Goal: Task Accomplishment & Management: Manage account settings

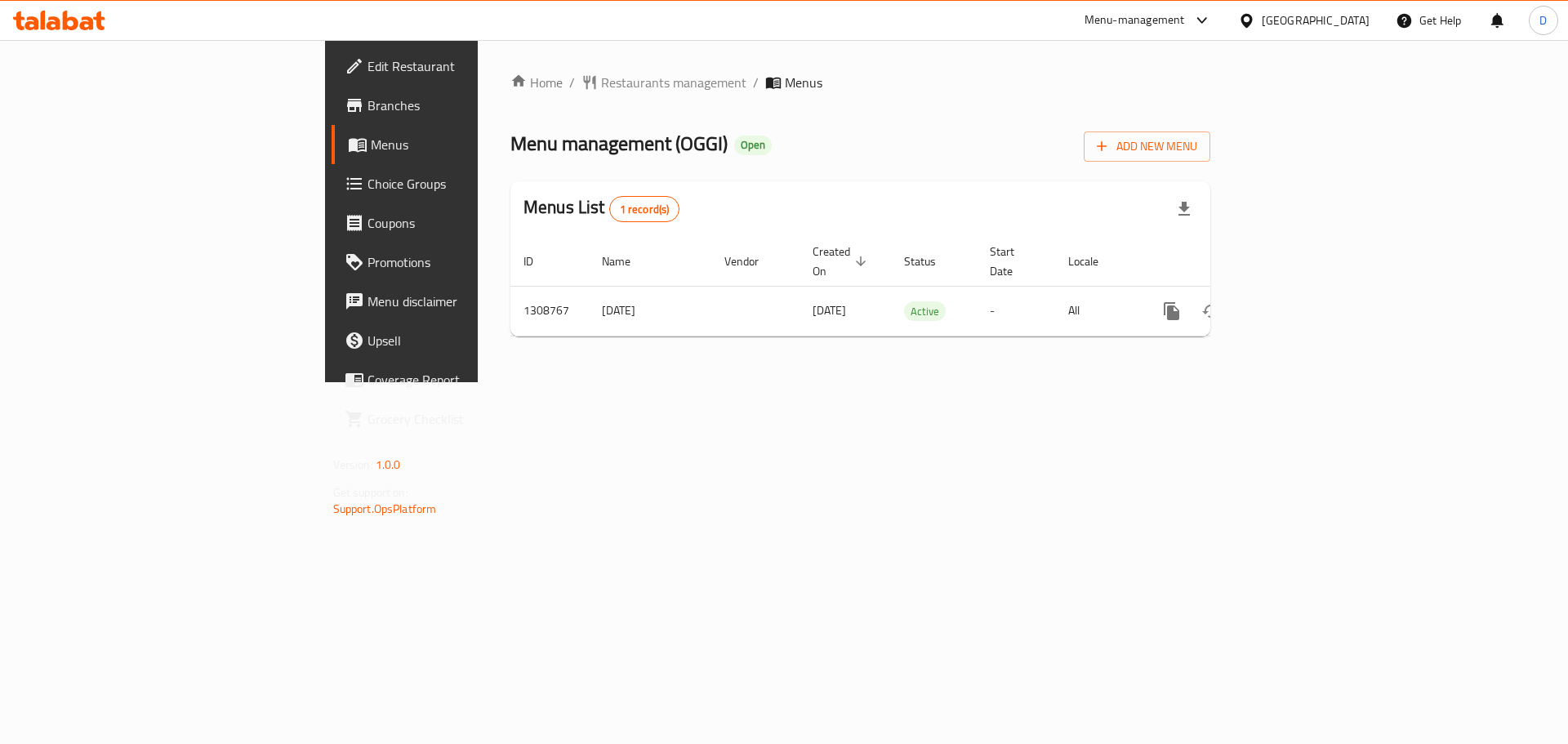
click at [1359, 33] on div "[GEOGRAPHIC_DATA]" at bounding box center [1304, 21] width 158 height 40
click at [1345, 25] on div "[GEOGRAPHIC_DATA]" at bounding box center [1315, 20] width 108 height 18
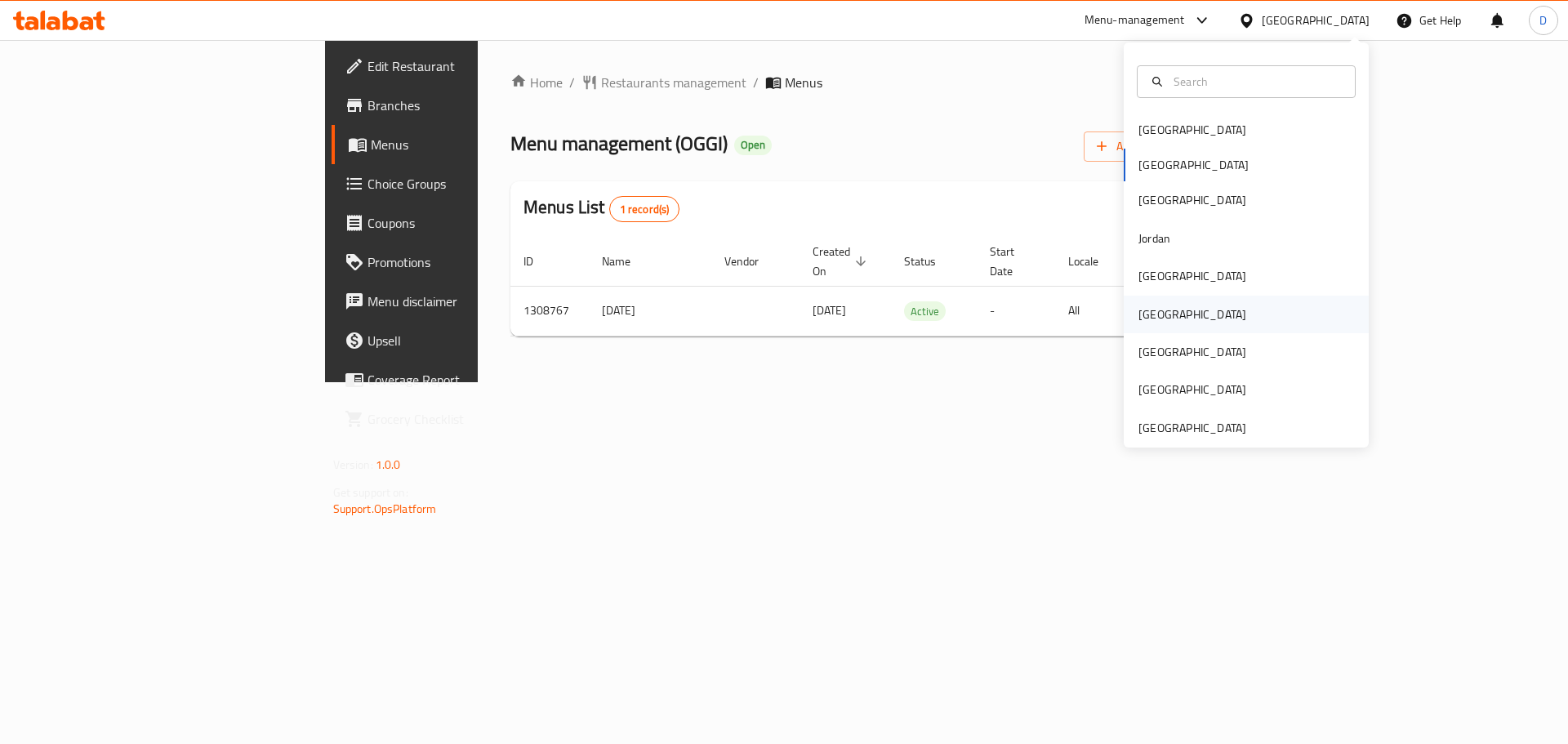
click at [1139, 306] on div "[GEOGRAPHIC_DATA]" at bounding box center [1193, 314] width 108 height 18
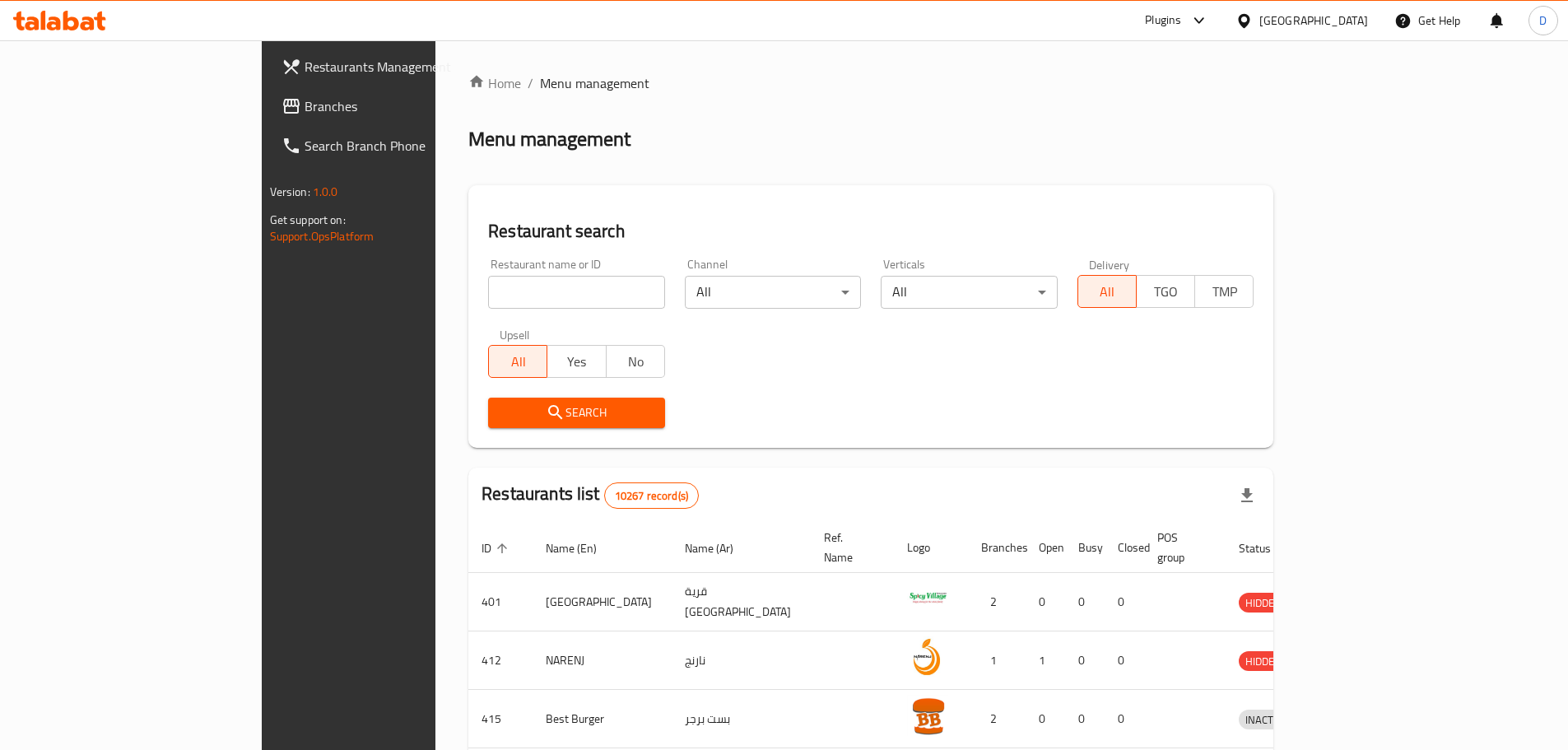
drag, startPoint x: 111, startPoint y: 113, endPoint x: 70, endPoint y: 102, distance: 42.4
click at [304, 113] on span "Branches" at bounding box center [407, 106] width 205 height 20
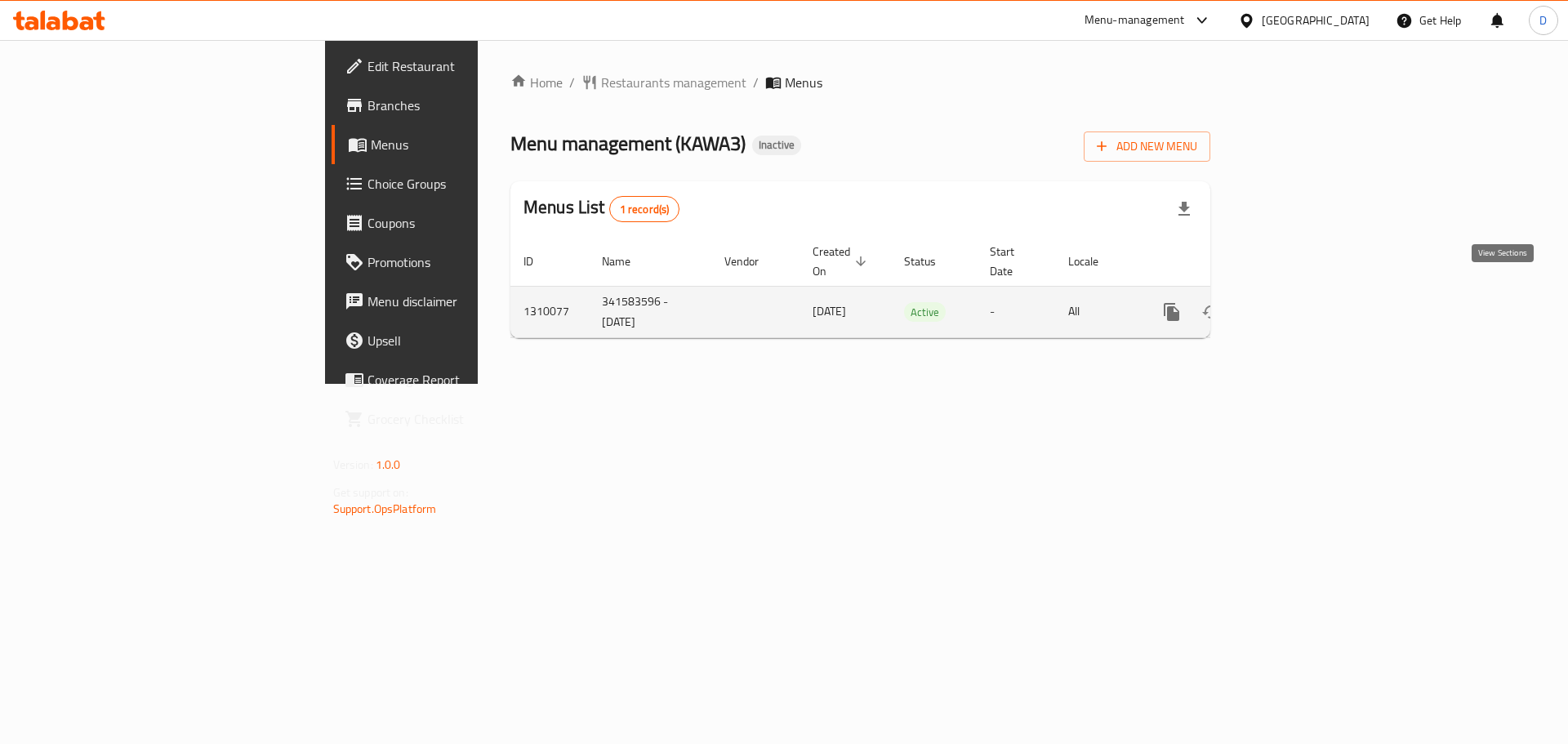
click at [1299, 302] on icon "enhanced table" at bounding box center [1290, 311] width 20 height 20
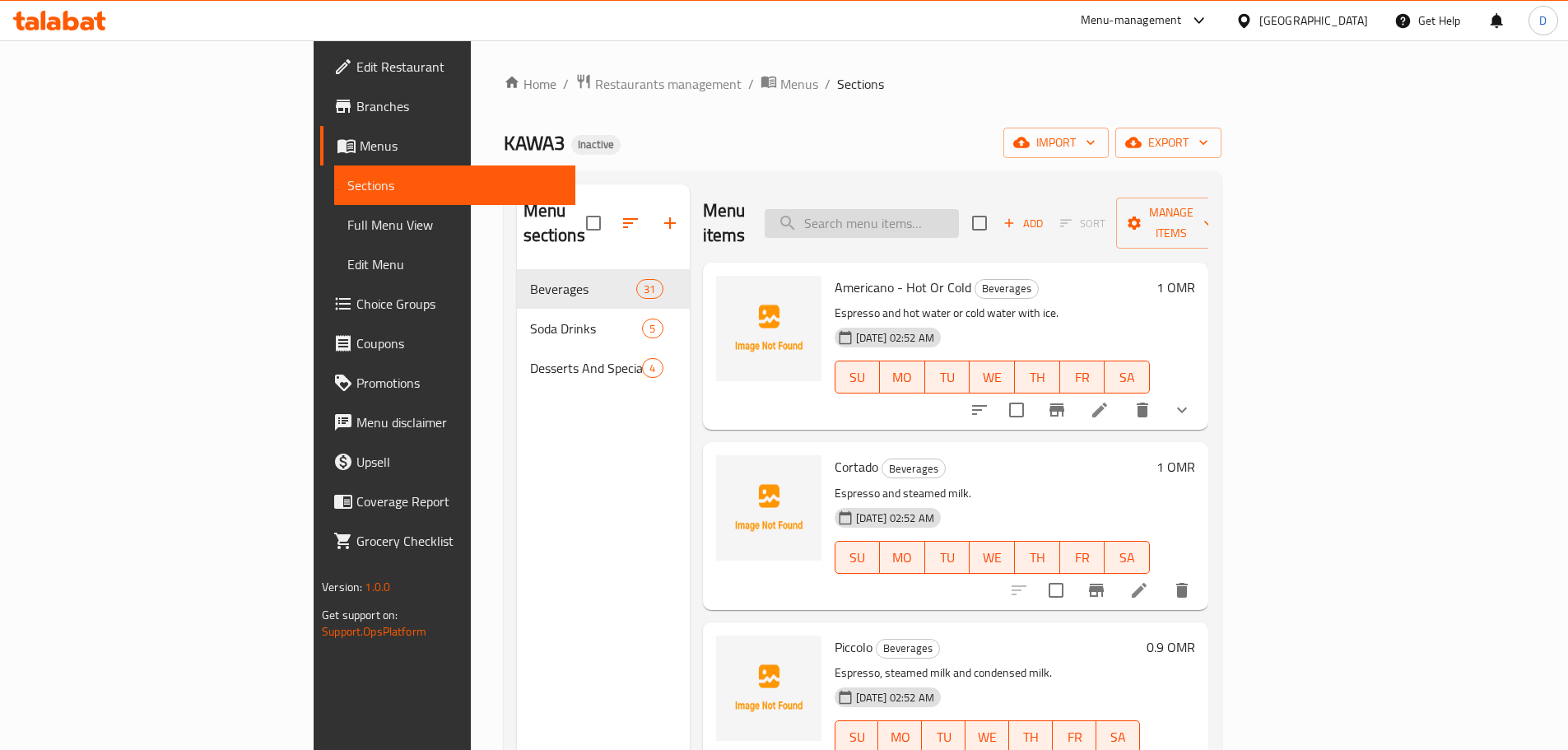
click at [959, 211] on input "search" at bounding box center [861, 223] width 194 height 29
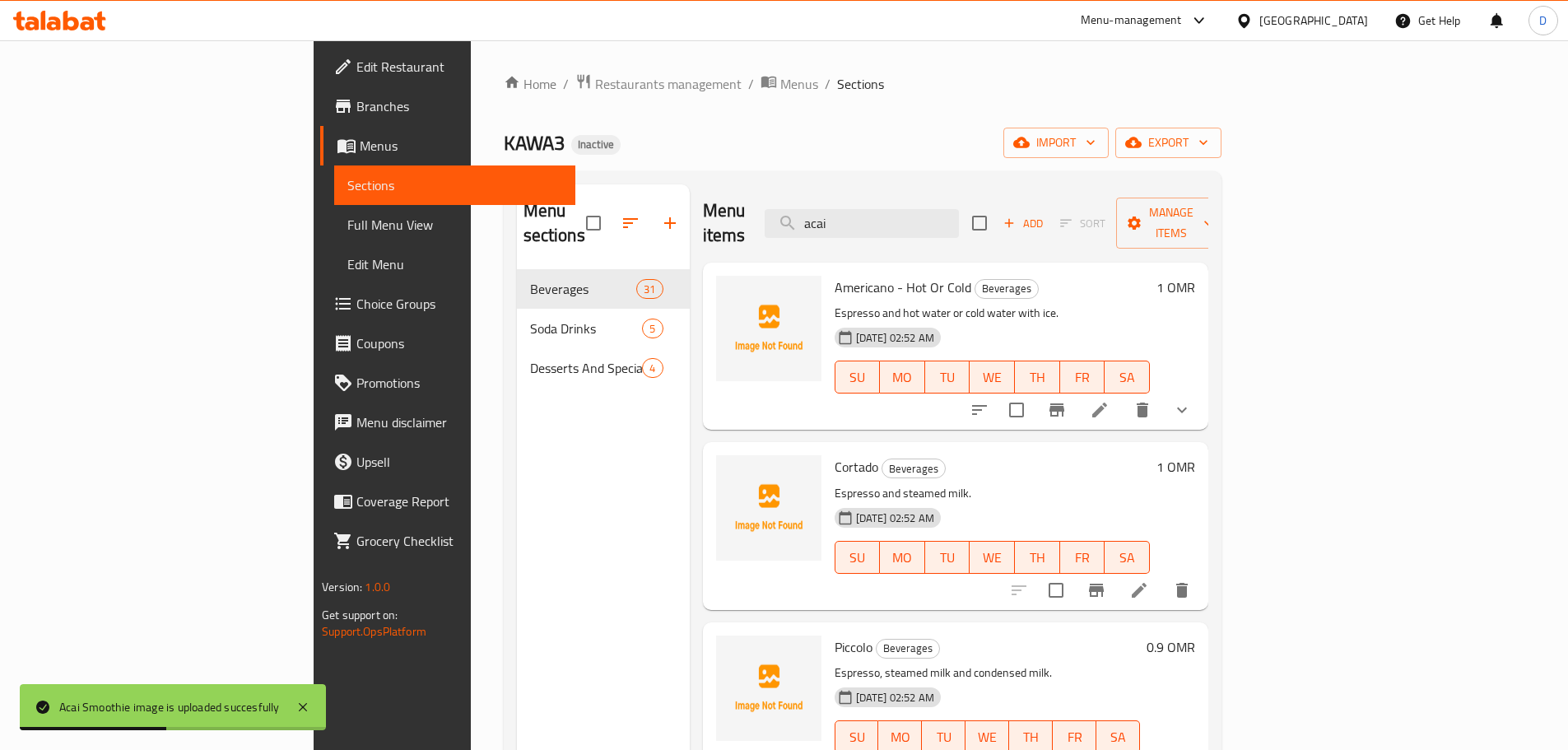
drag, startPoint x: 942, startPoint y: 218, endPoint x: 897, endPoint y: 227, distance: 45.9
click at [897, 227] on div "Menu items acai Add Sort Manage items" at bounding box center [956, 223] width 506 height 78
drag, startPoint x: 940, startPoint y: 221, endPoint x: 855, endPoint y: 227, distance: 85.2
click at [855, 227] on div "Menu items afr Add Sort Manage items" at bounding box center [956, 223] width 506 height 78
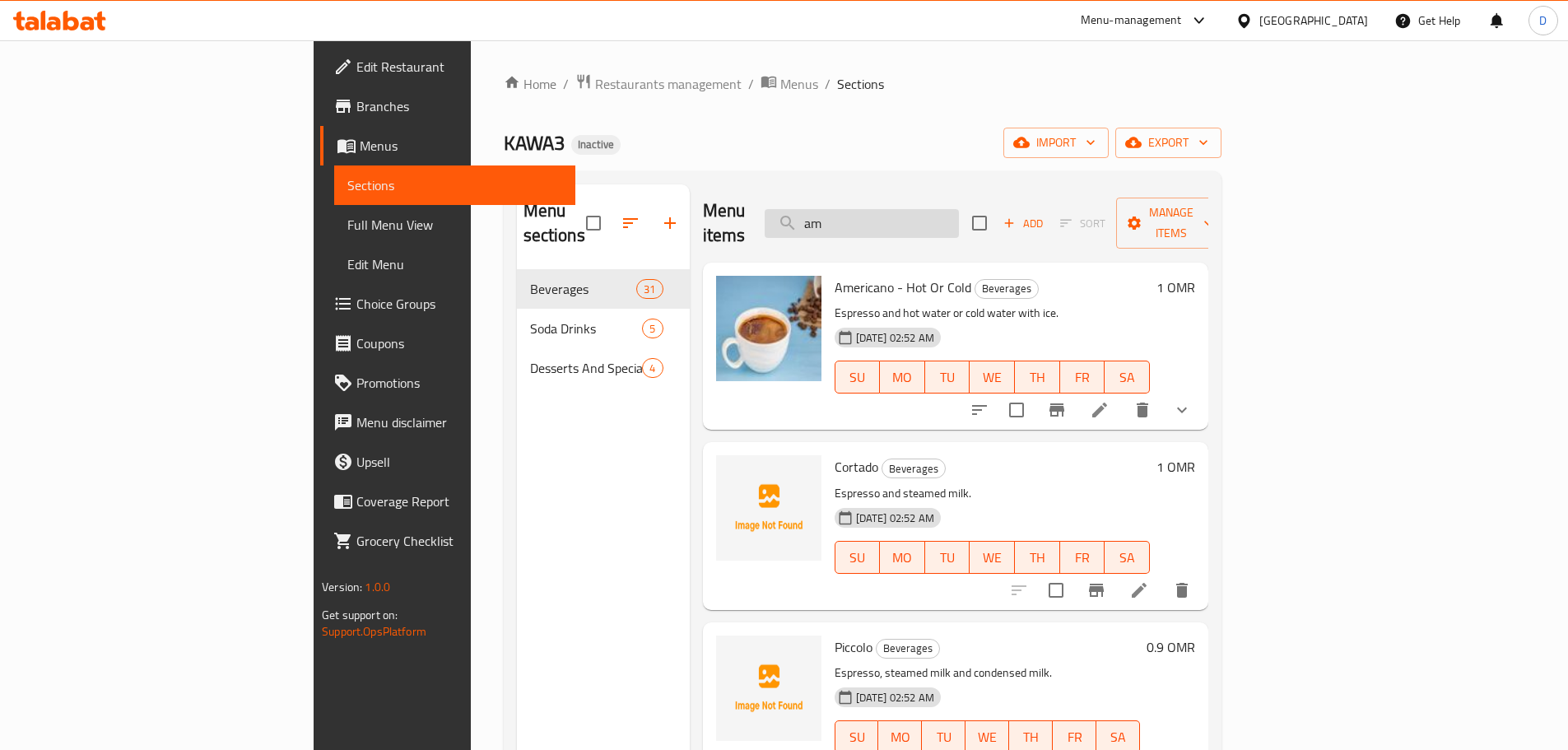
drag, startPoint x: 938, startPoint y: 214, endPoint x: 892, endPoint y: 221, distance: 46.5
click at [892, 221] on input "am" at bounding box center [861, 223] width 194 height 29
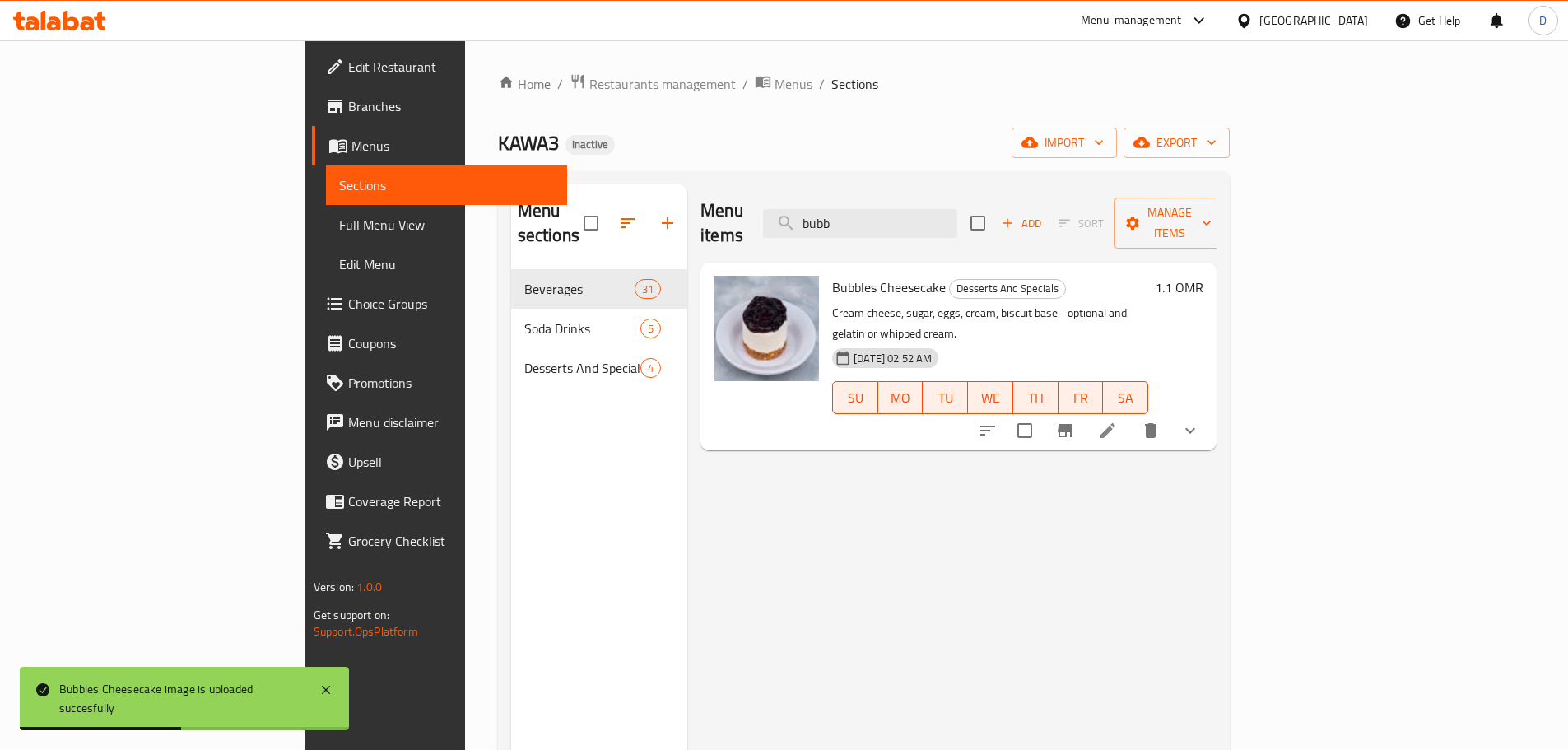
drag, startPoint x: 956, startPoint y: 210, endPoint x: 877, endPoint y: 228, distance: 81.0
click at [877, 228] on div "Menu items bubb Add Sort Manage items" at bounding box center [958, 223] width 516 height 78
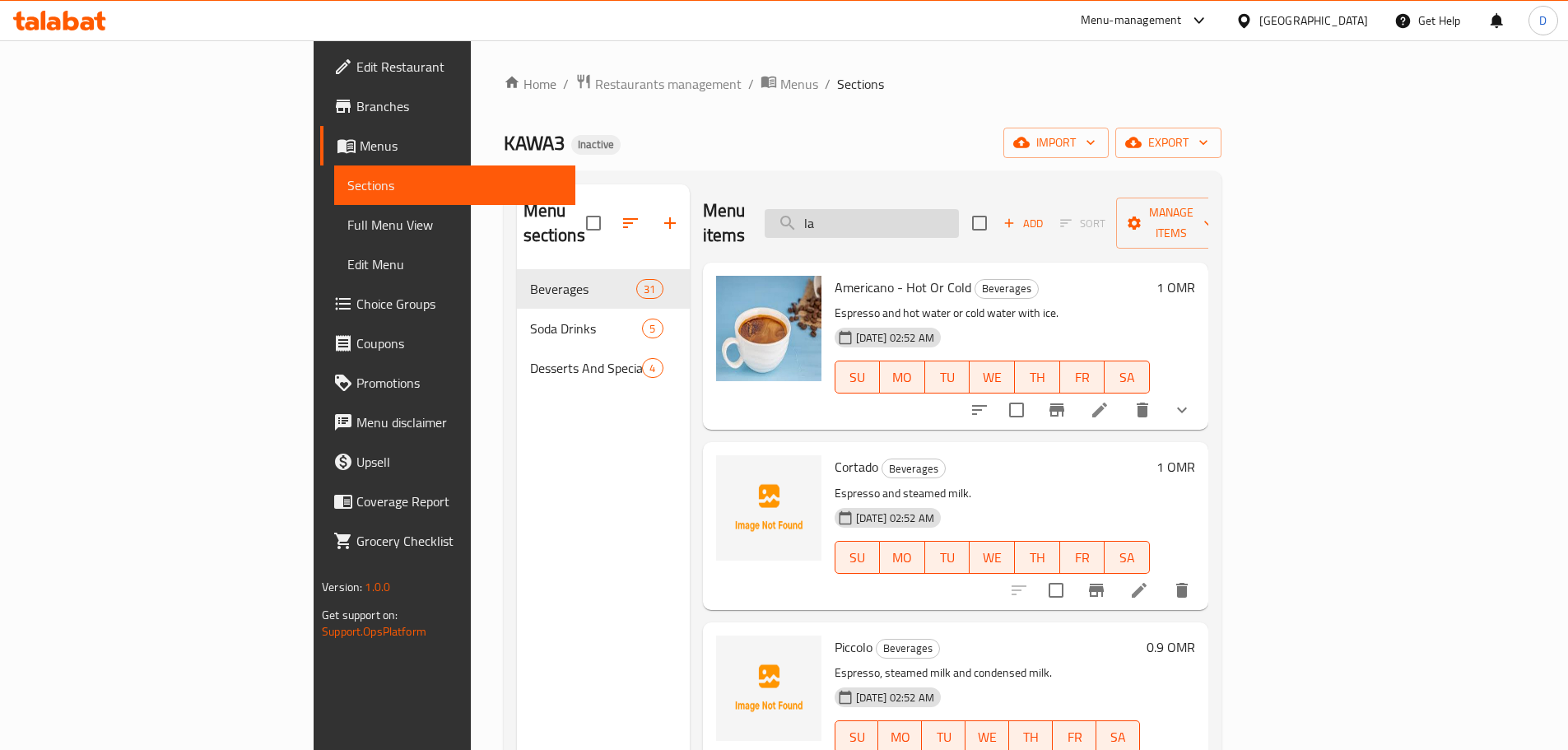
type input "l"
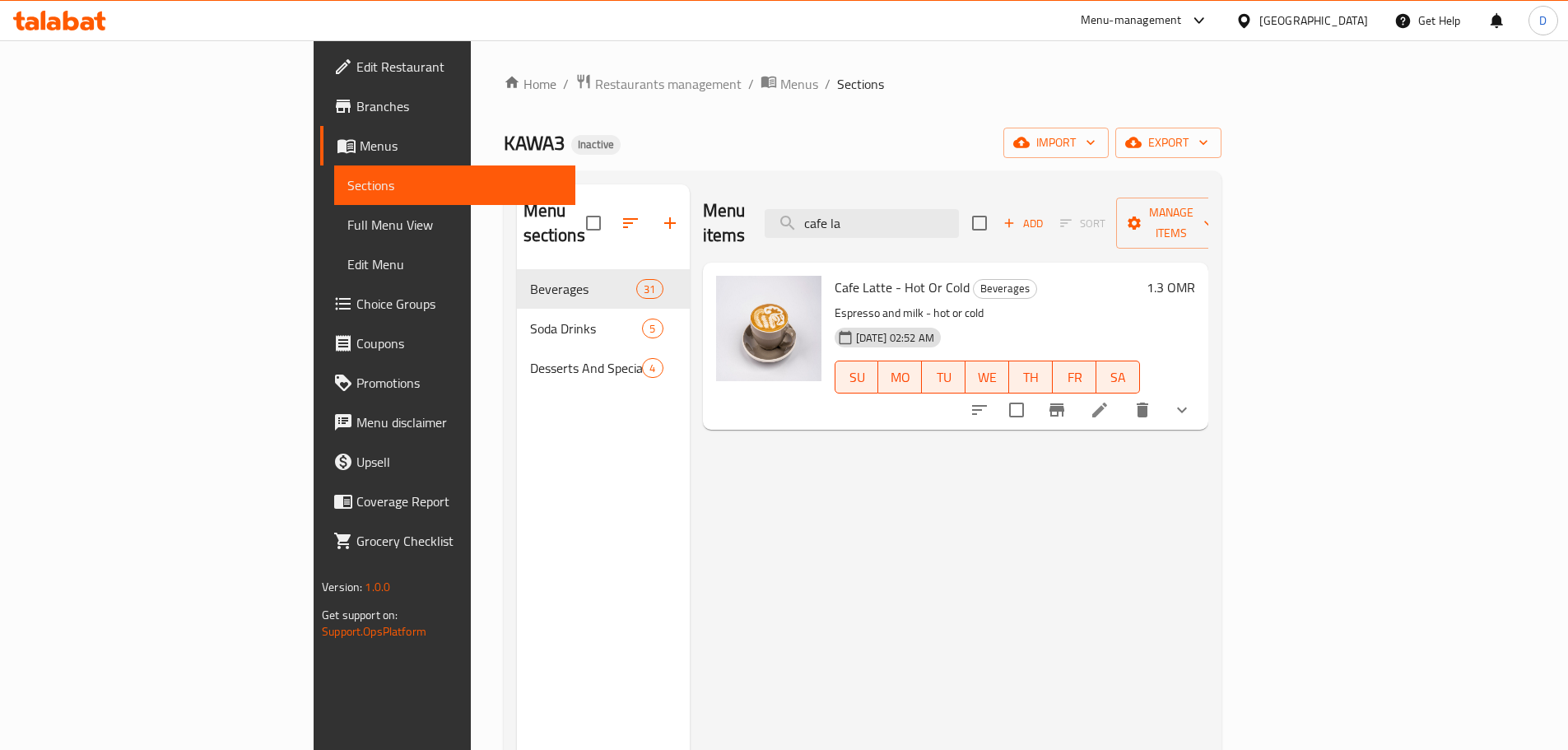
drag, startPoint x: 956, startPoint y: 209, endPoint x: 854, endPoint y: 218, distance: 102.4
click at [854, 218] on div "Menu items cafe la Add Sort Manage items" at bounding box center [956, 223] width 506 height 78
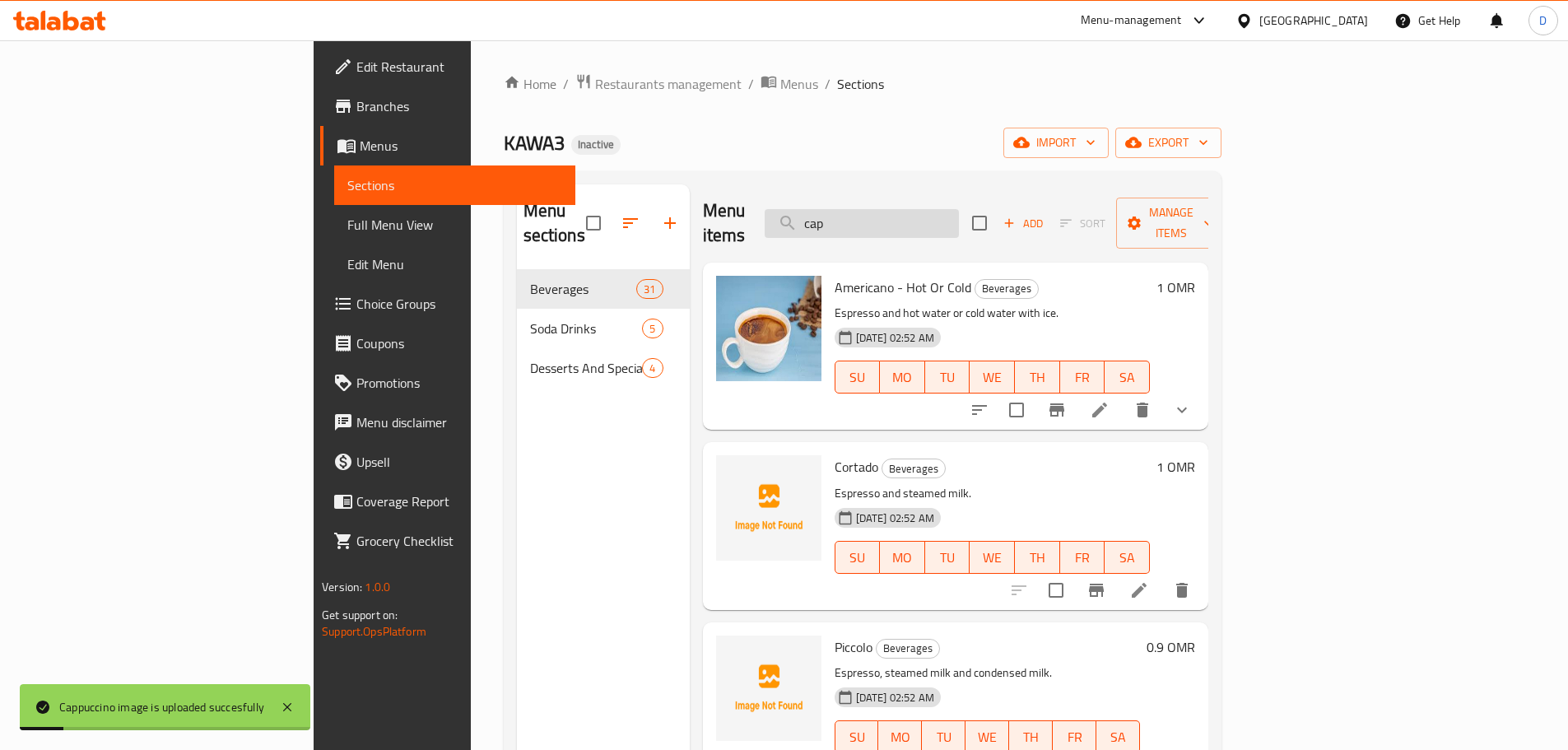
click at [960, 223] on div "Menu items cap Add Sort Manage items" at bounding box center [956, 223] width 506 height 78
drag, startPoint x: 960, startPoint y: 223, endPoint x: 874, endPoint y: 224, distance: 86.0
click at [874, 224] on input "cap" at bounding box center [861, 223] width 194 height 29
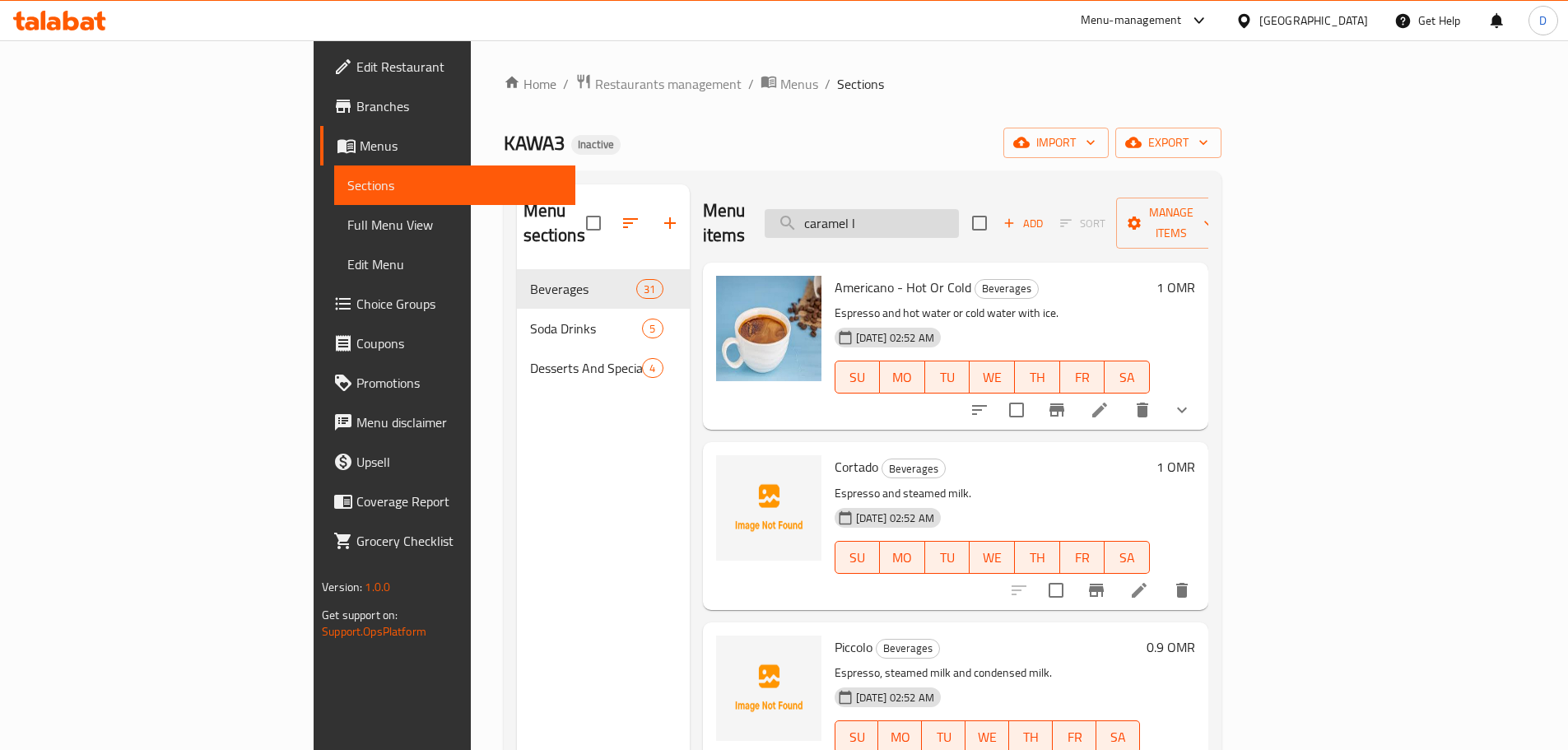
click at [959, 221] on input "caramel l" at bounding box center [861, 223] width 194 height 29
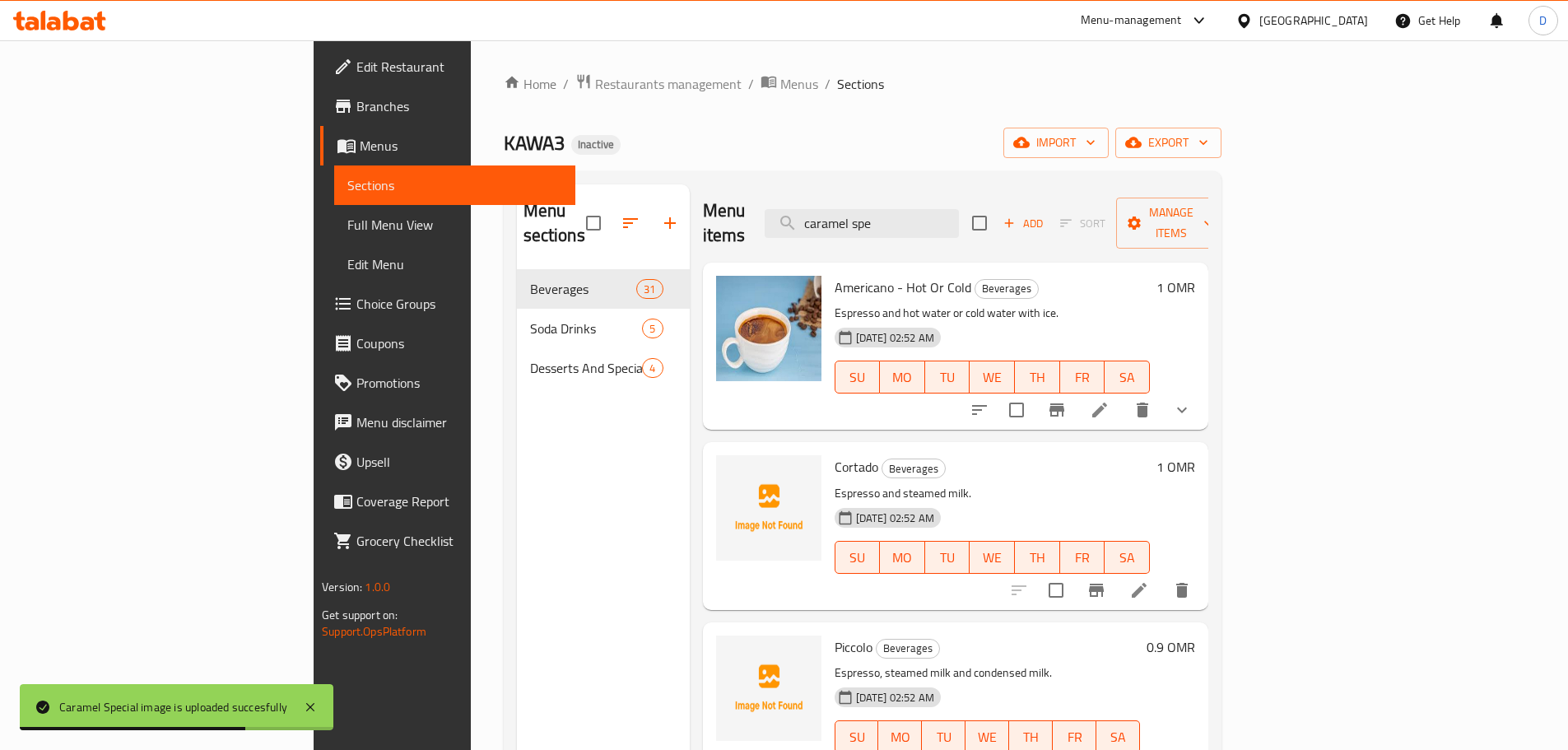
drag, startPoint x: 989, startPoint y: 214, endPoint x: 864, endPoint y: 220, distance: 125.1
click at [864, 220] on div "Menu items caramel spe Add Sort Manage items" at bounding box center [956, 223] width 506 height 78
drag, startPoint x: 967, startPoint y: 209, endPoint x: 848, endPoint y: 211, distance: 119.0
click at [848, 211] on div "Menu items chai Add Sort Manage items" at bounding box center [956, 223] width 506 height 78
drag, startPoint x: 975, startPoint y: 221, endPoint x: 846, endPoint y: 218, distance: 129.0
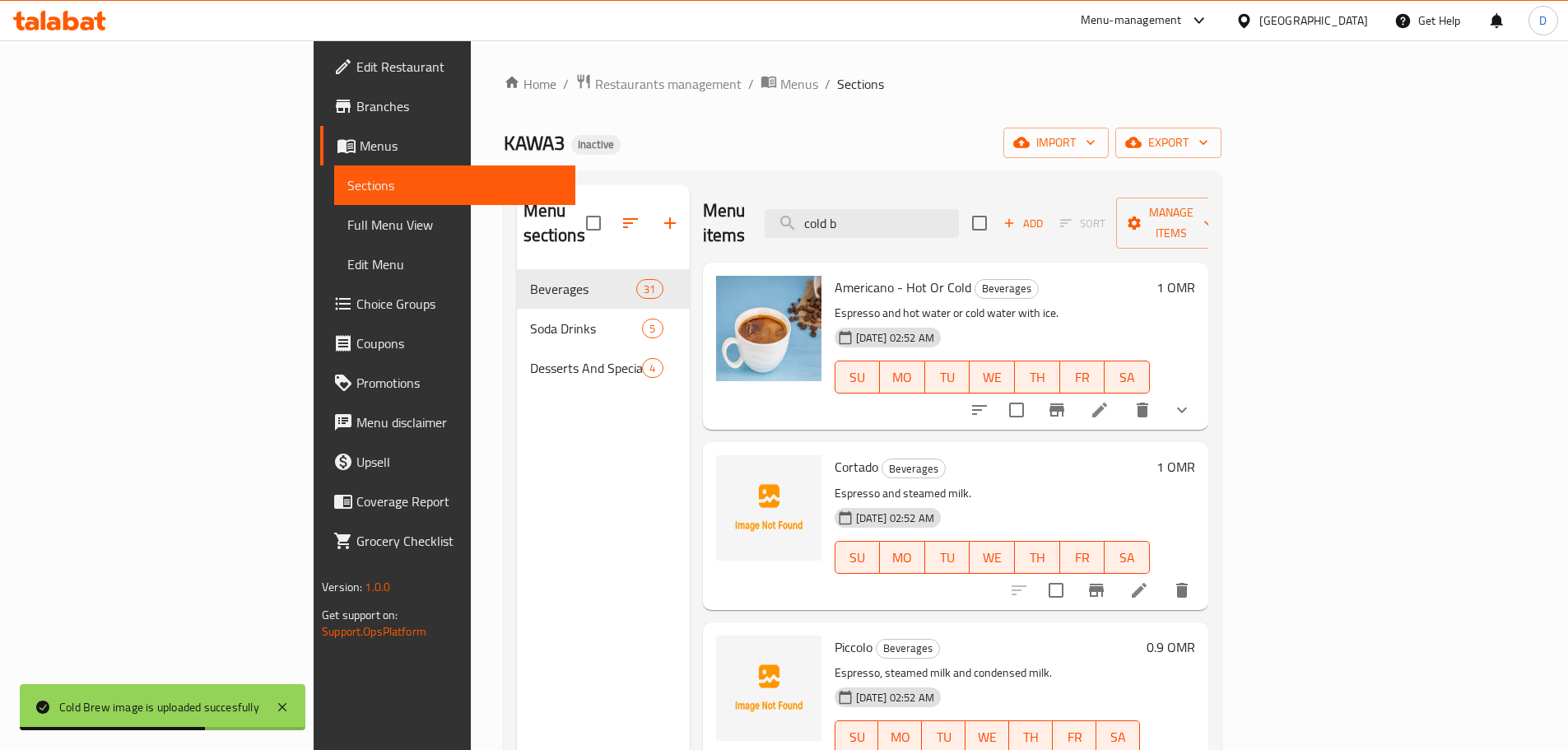
click at [846, 218] on div "Menu items cold b Add Sort Manage items" at bounding box center [956, 223] width 506 height 78
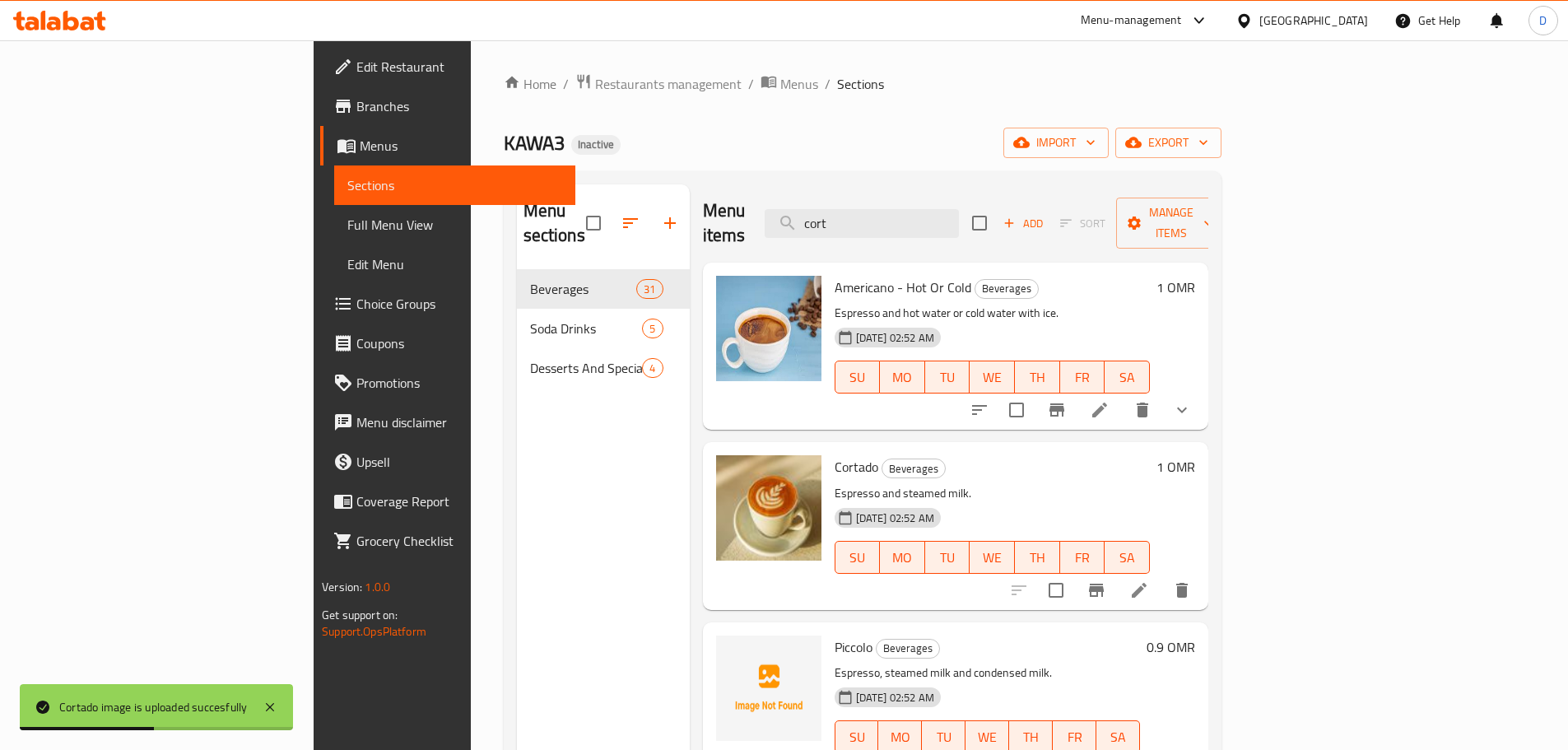
drag, startPoint x: 963, startPoint y: 210, endPoint x: 847, endPoint y: 212, distance: 116.0
click at [847, 212] on div "Menu items cort Add Sort Manage items" at bounding box center [956, 223] width 506 height 78
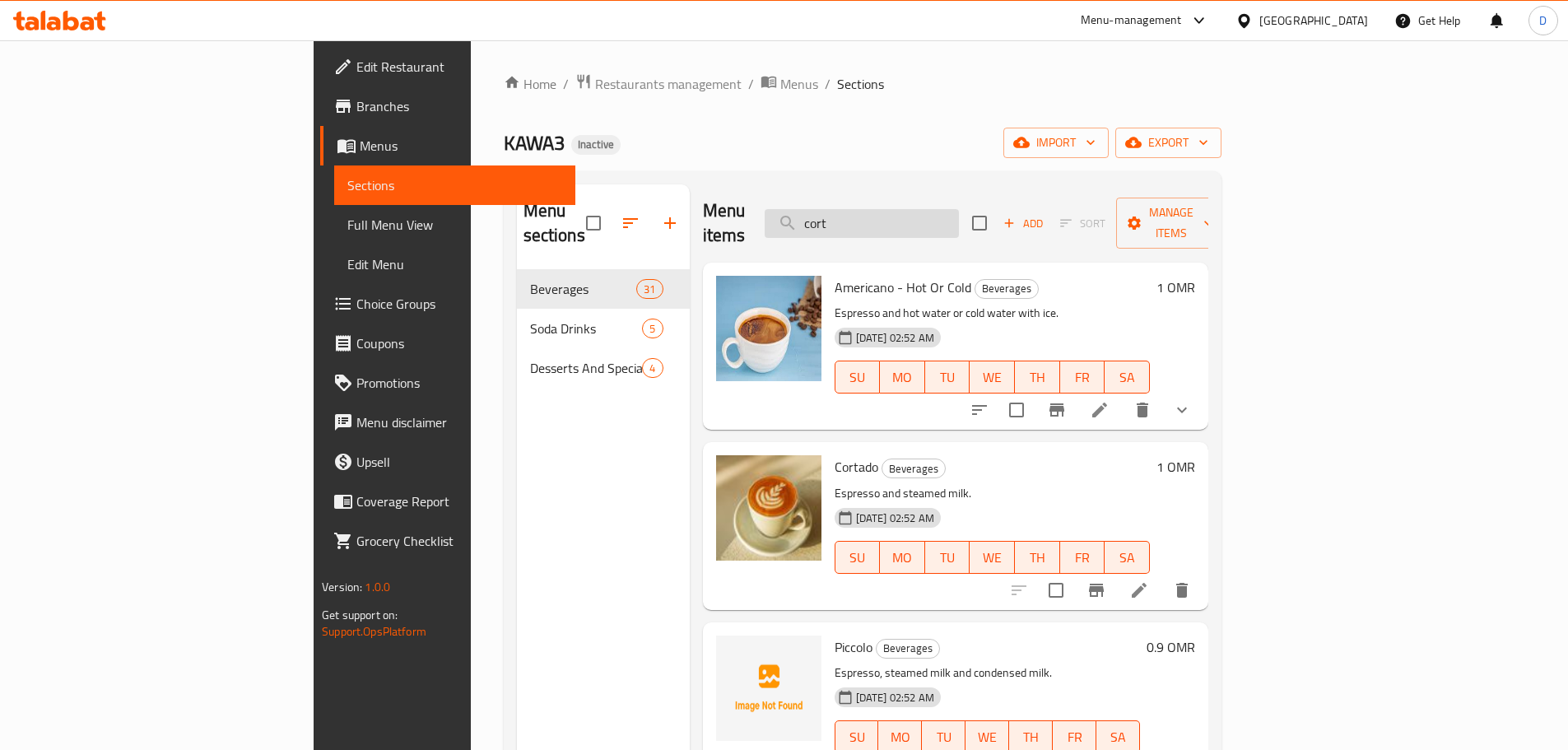
click at [958, 211] on input "cort" at bounding box center [861, 223] width 194 height 29
drag, startPoint x: 958, startPoint y: 211, endPoint x: 883, endPoint y: 211, distance: 75.0
click at [883, 211] on input "cort" at bounding box center [861, 223] width 194 height 29
drag, startPoint x: 959, startPoint y: 223, endPoint x: 857, endPoint y: 200, distance: 104.6
click at [857, 200] on div "Menu items creamy Add Sort Manage items" at bounding box center [956, 223] width 506 height 78
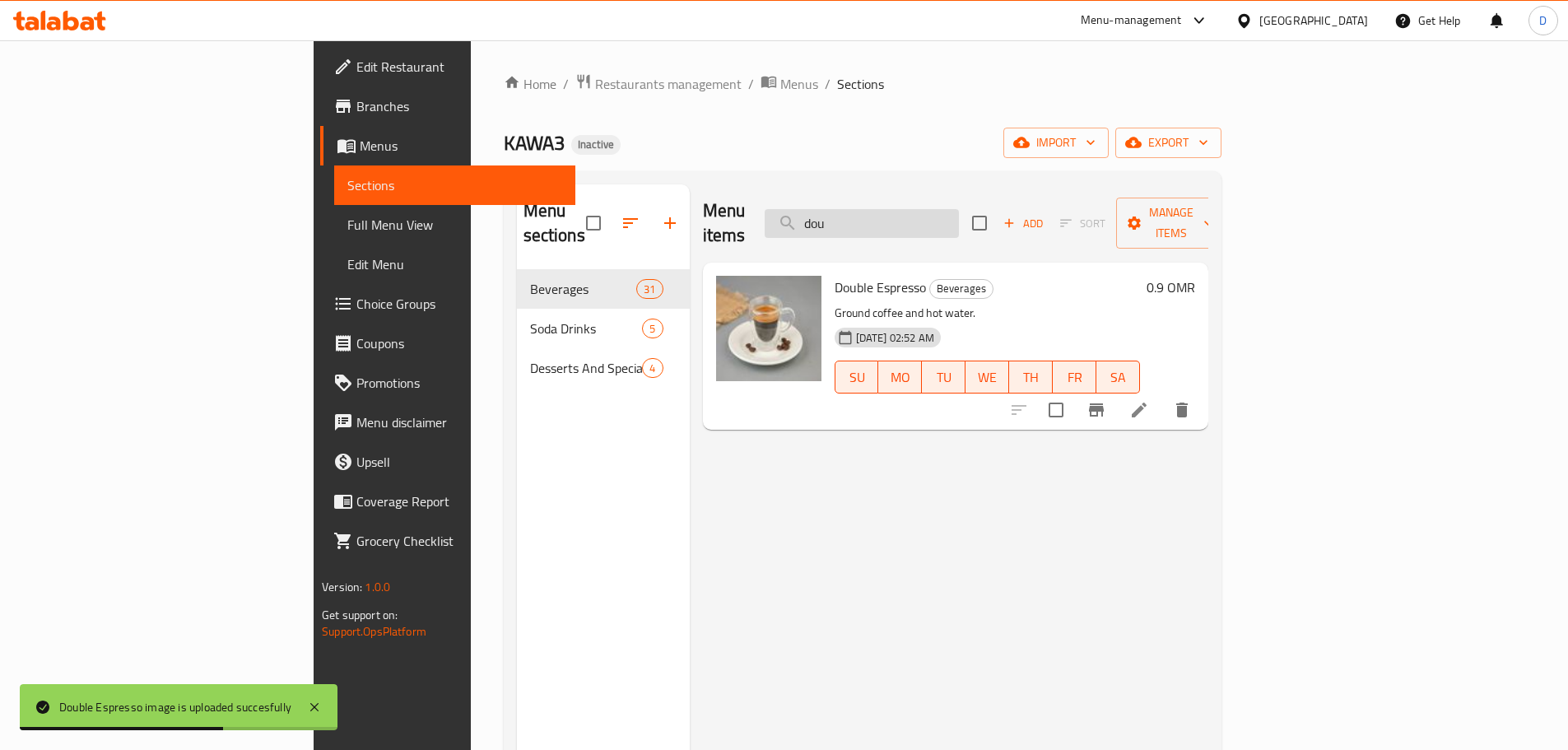
drag, startPoint x: 948, startPoint y: 216, endPoint x: 885, endPoint y: 224, distance: 63.5
click at [885, 224] on input "dou" at bounding box center [861, 223] width 194 height 29
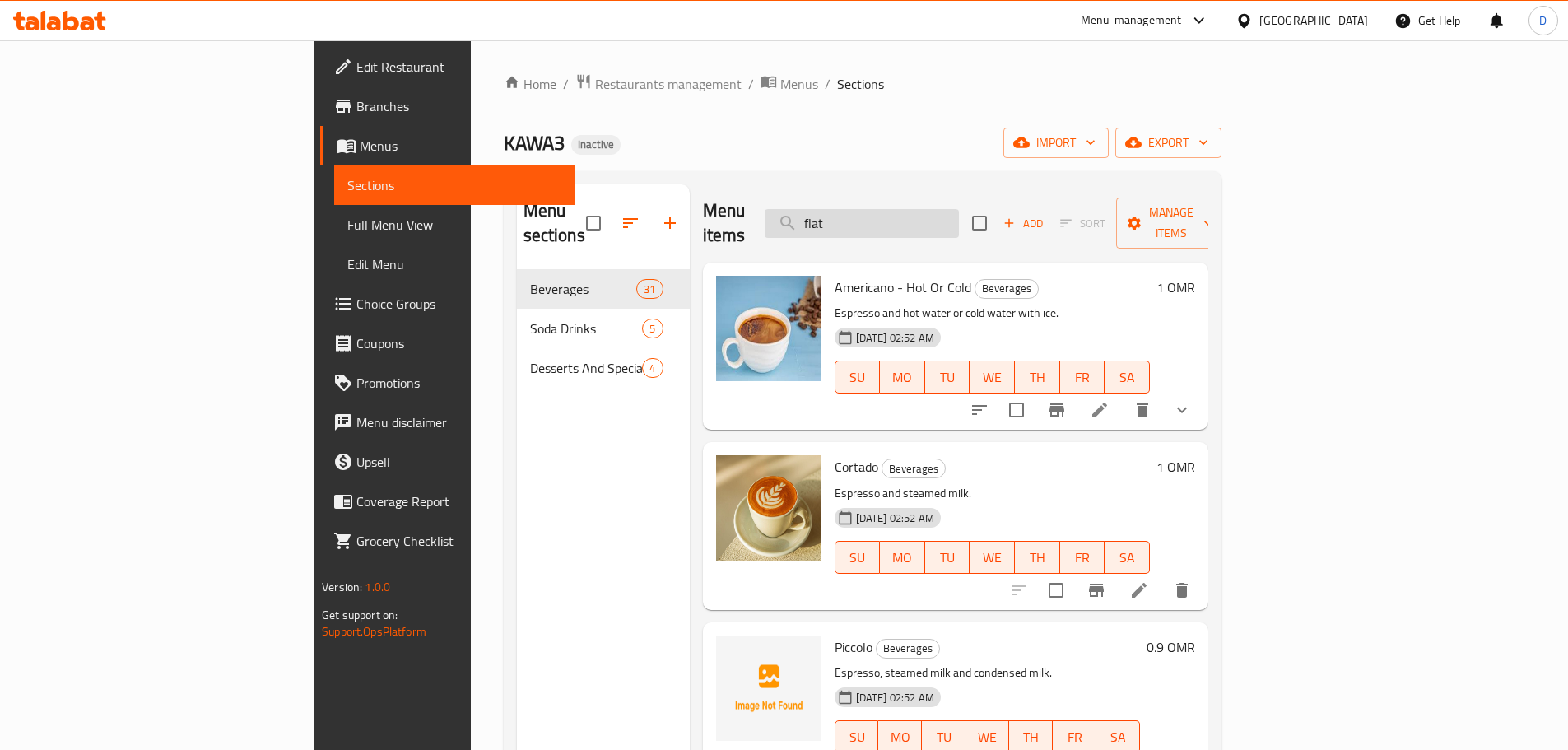
click at [959, 217] on input "flat" at bounding box center [861, 223] width 194 height 29
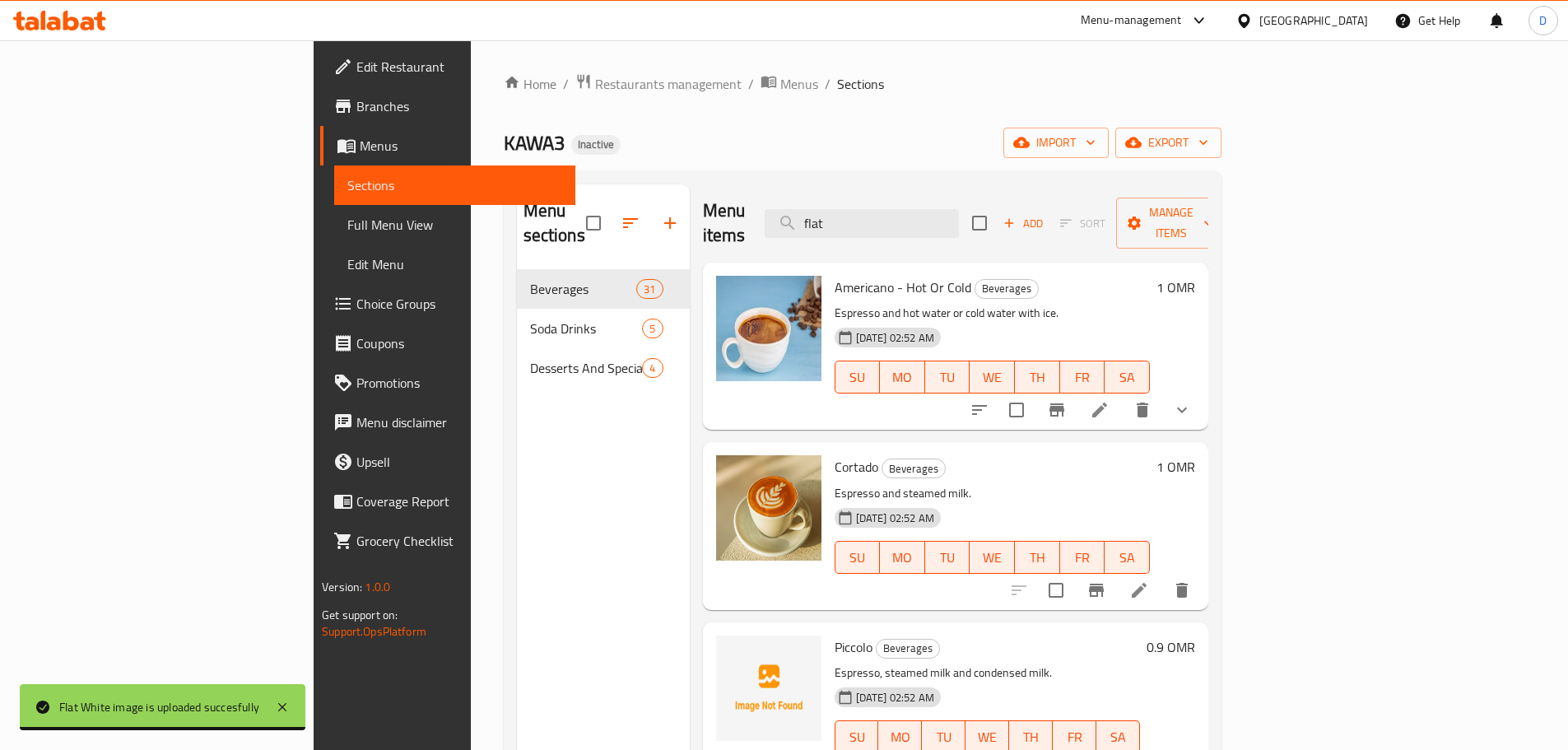
drag, startPoint x: 958, startPoint y: 220, endPoint x: 846, endPoint y: 221, distance: 112.0
click at [846, 221] on div "Menu items flat Add Sort Manage items" at bounding box center [956, 223] width 506 height 78
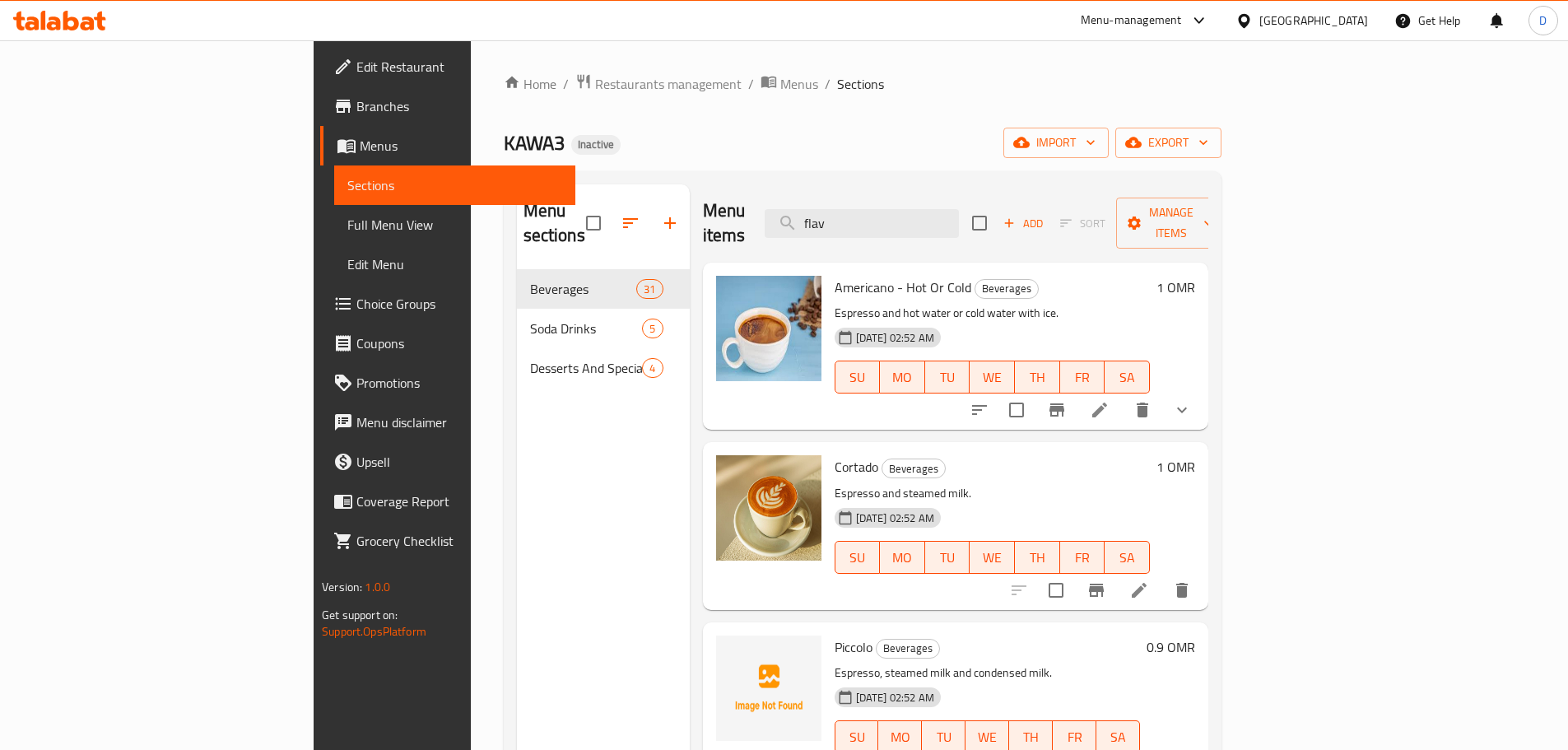
drag, startPoint x: 947, startPoint y: 205, endPoint x: 868, endPoint y: 215, distance: 79.6
click at [868, 215] on div "Menu items flav Add Sort Manage items" at bounding box center [956, 223] width 506 height 78
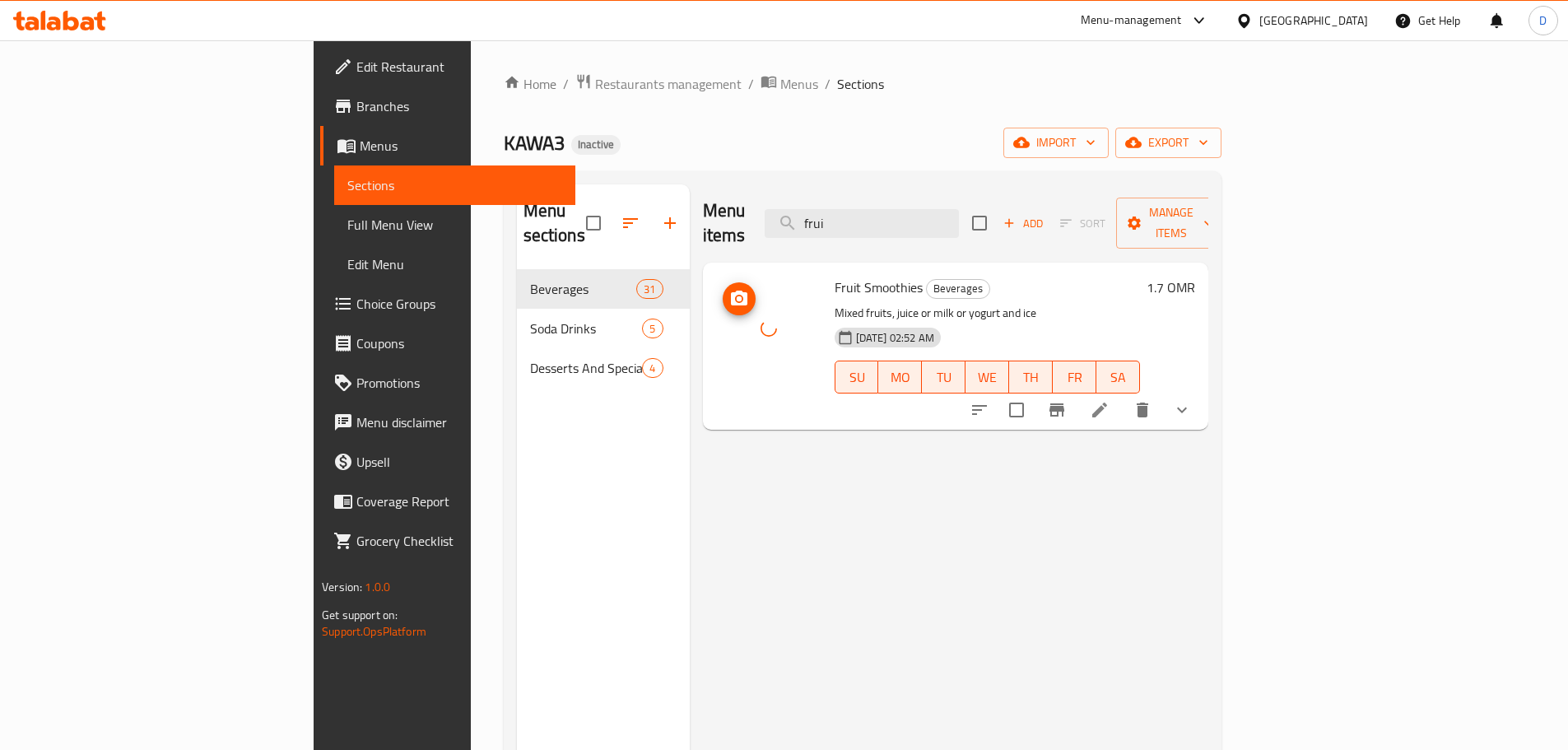
click at [716, 331] on div at bounding box center [768, 328] width 106 height 106
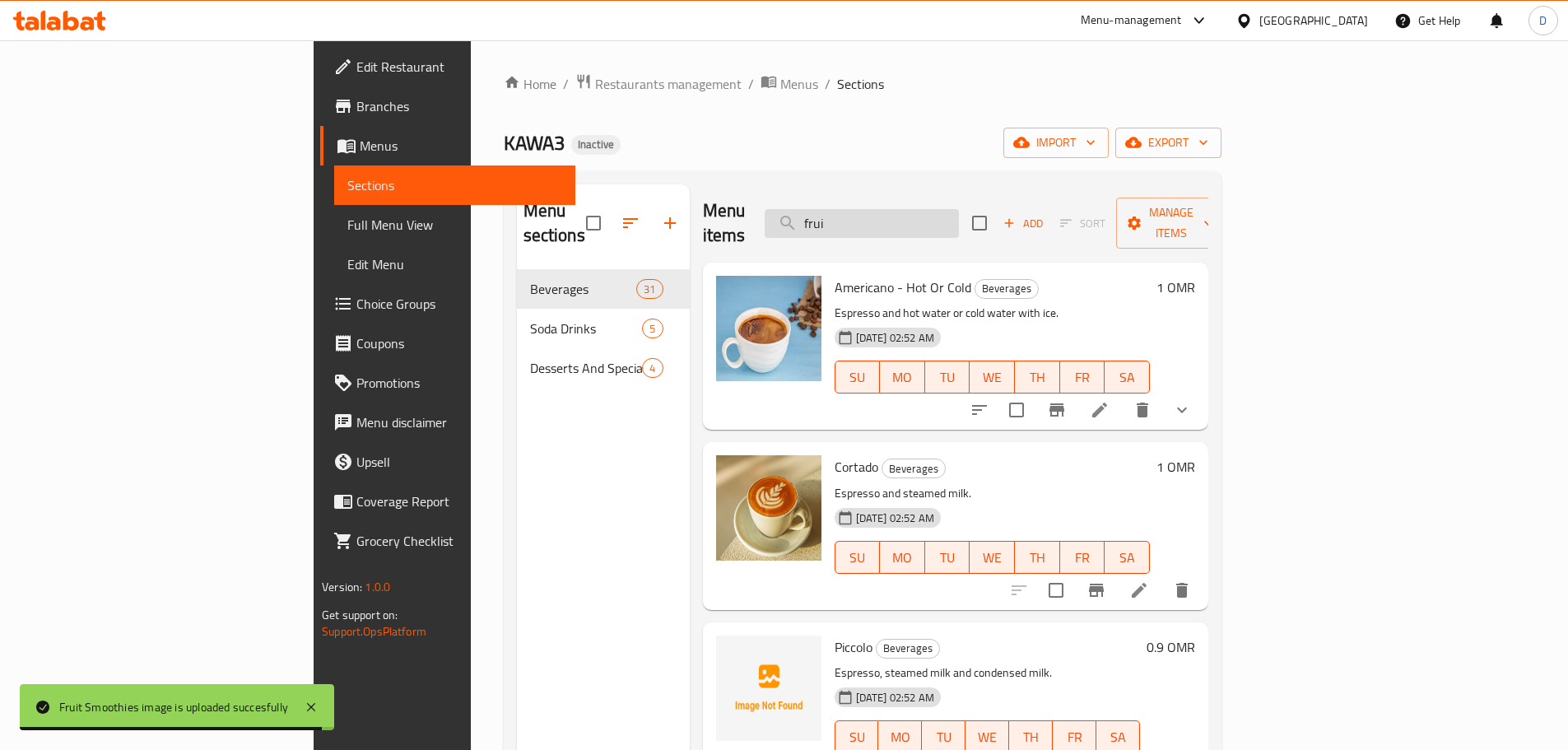
click at [959, 218] on input "frui" at bounding box center [861, 223] width 194 height 29
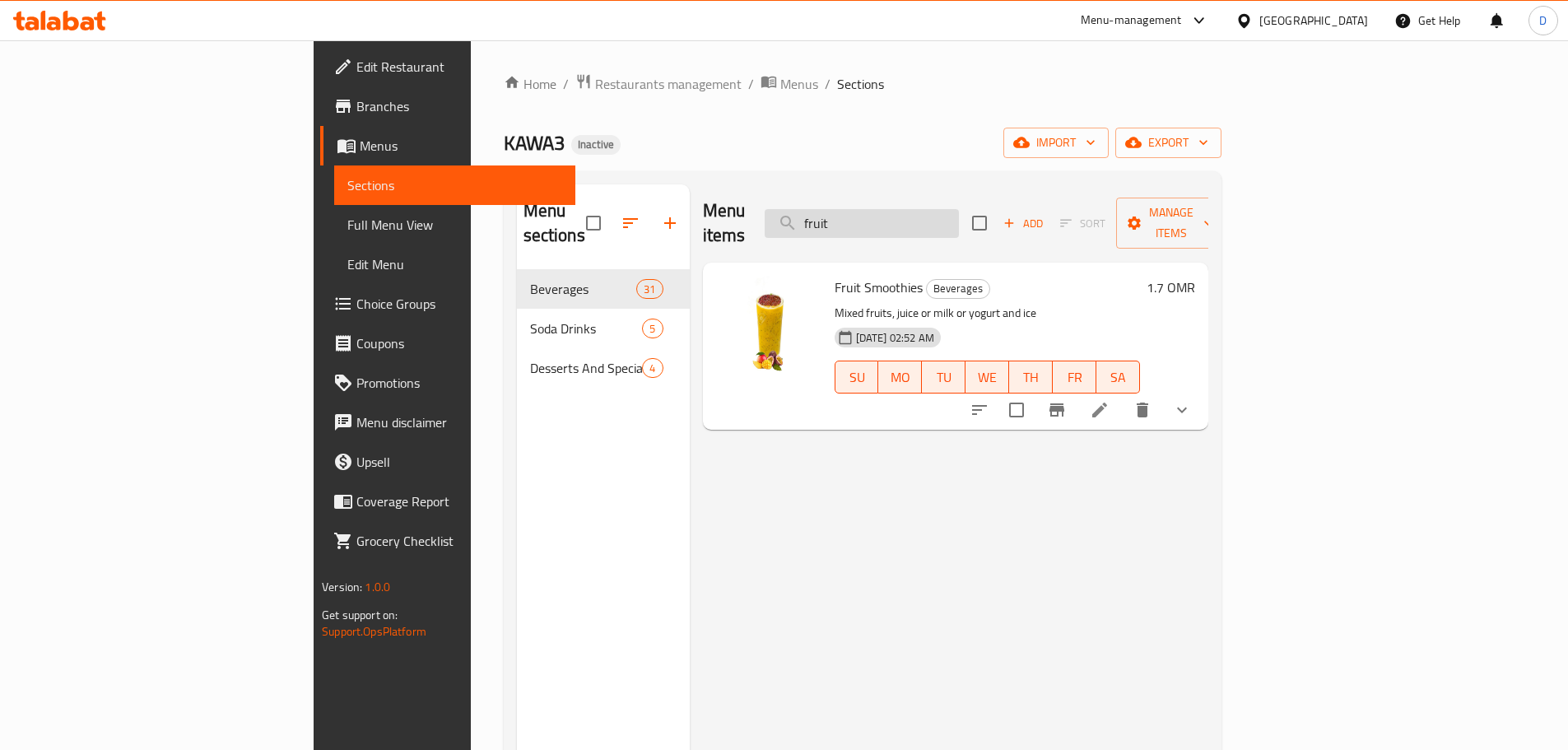
drag, startPoint x: 958, startPoint y: 218, endPoint x: 883, endPoint y: 214, distance: 75.1
click at [883, 214] on input "fruit" at bounding box center [861, 223] width 194 height 29
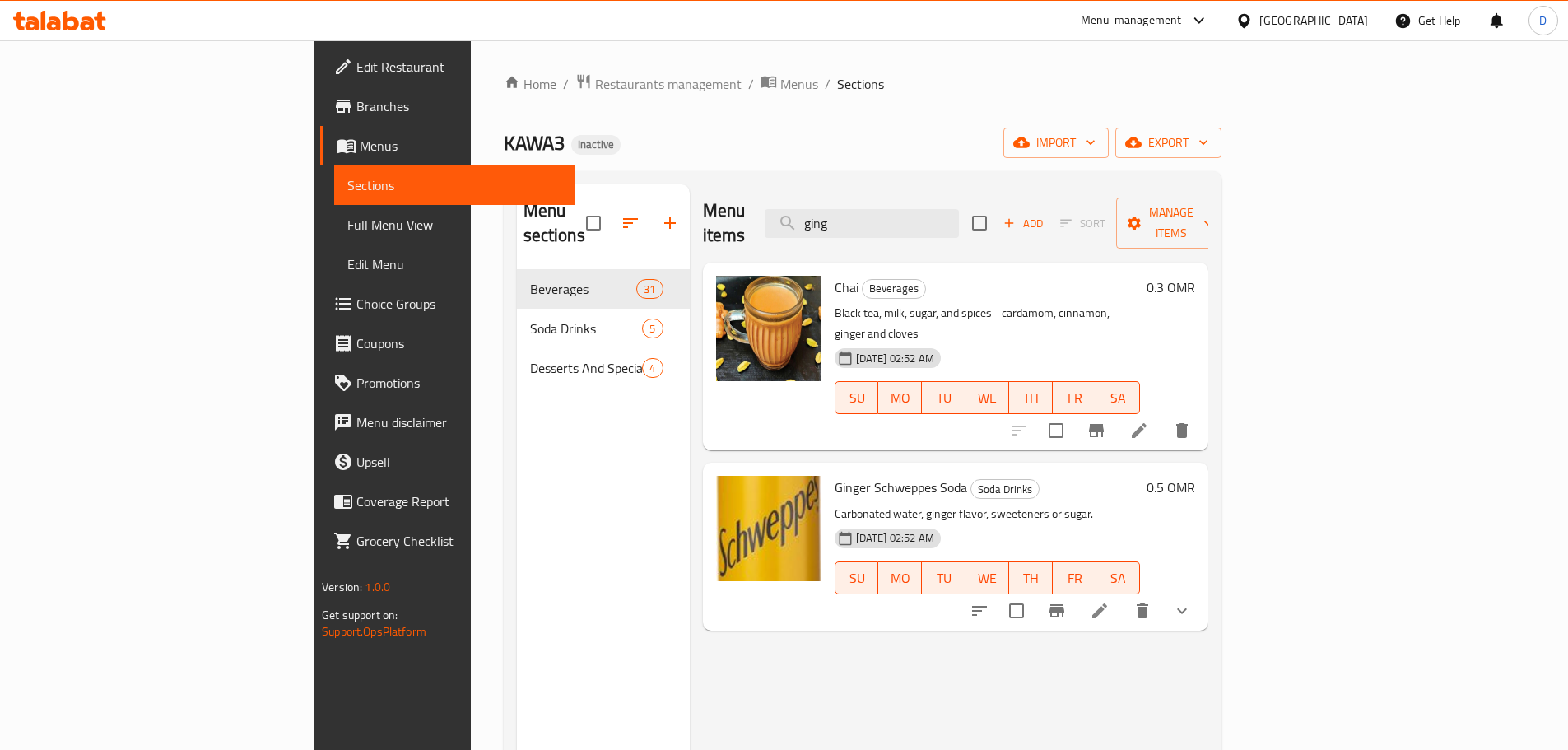
drag, startPoint x: 971, startPoint y: 219, endPoint x: 852, endPoint y: 212, distance: 119.2
click at [852, 212] on div "Menu items ging Add Sort Manage items" at bounding box center [956, 223] width 506 height 78
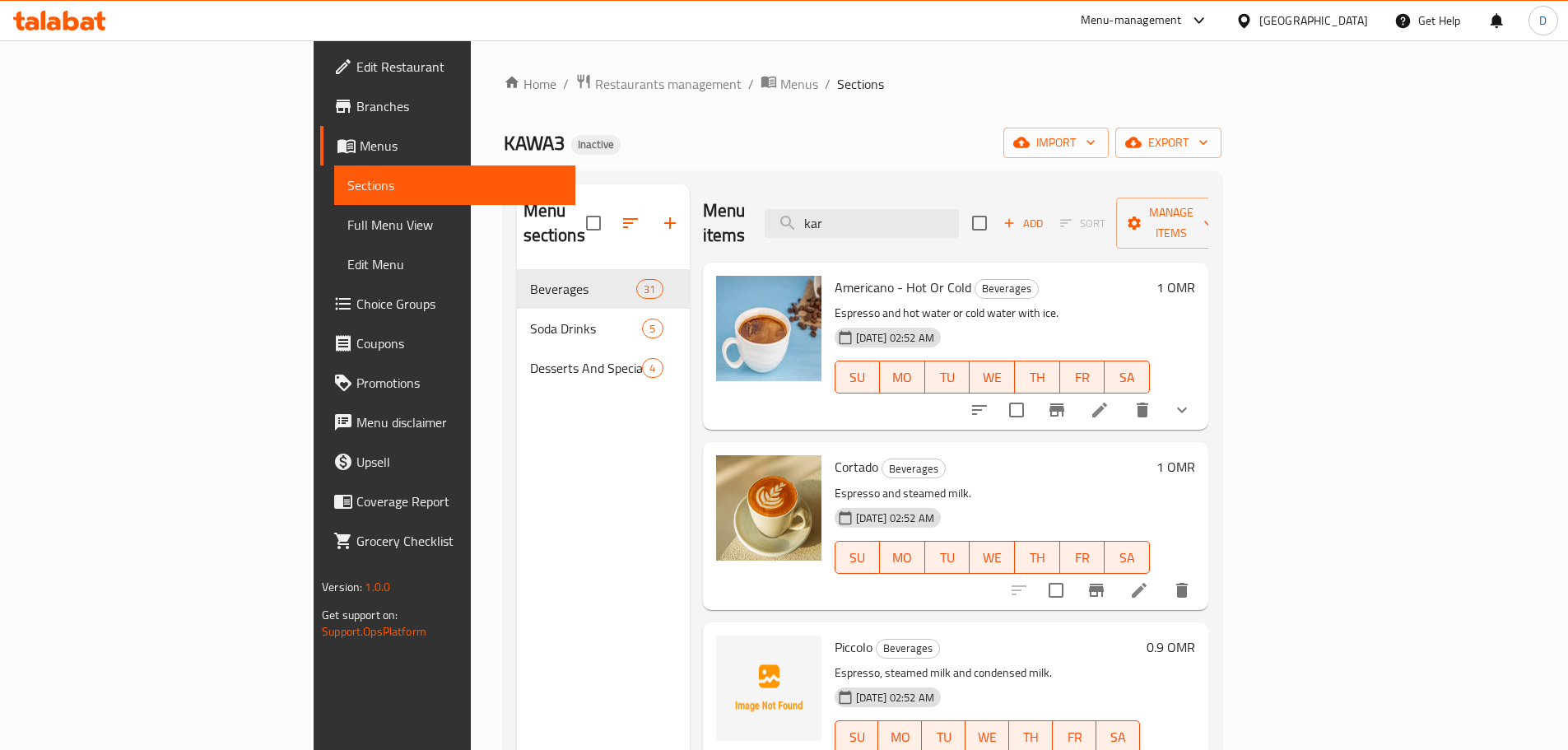
drag, startPoint x: 951, startPoint y: 218, endPoint x: 872, endPoint y: 215, distance: 79.1
click at [872, 215] on div "Menu items kar Add Sort Manage items" at bounding box center [956, 223] width 506 height 78
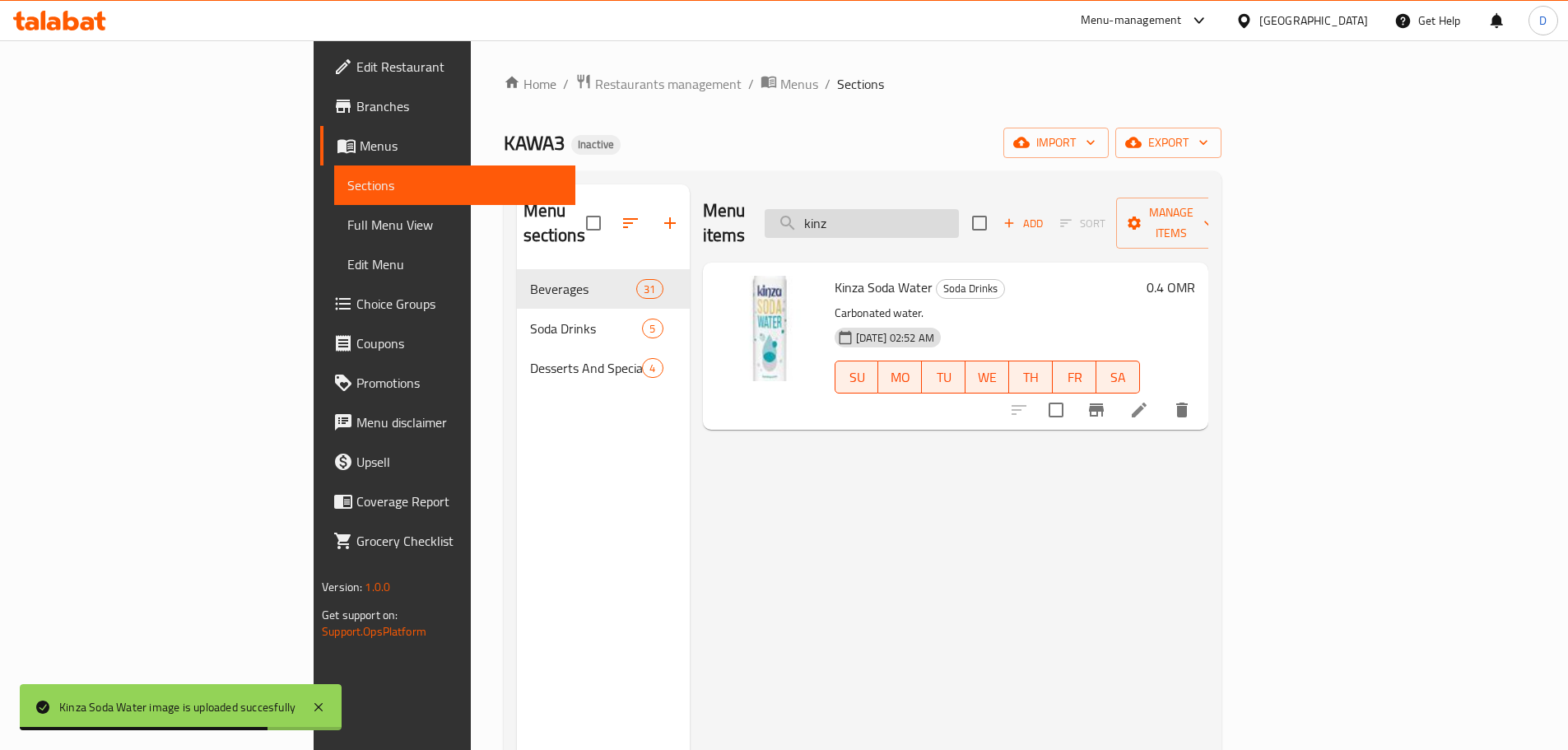
drag, startPoint x: 960, startPoint y: 213, endPoint x: 880, endPoint y: 215, distance: 80.0
click at [880, 215] on input "kinz" at bounding box center [861, 223] width 194 height 29
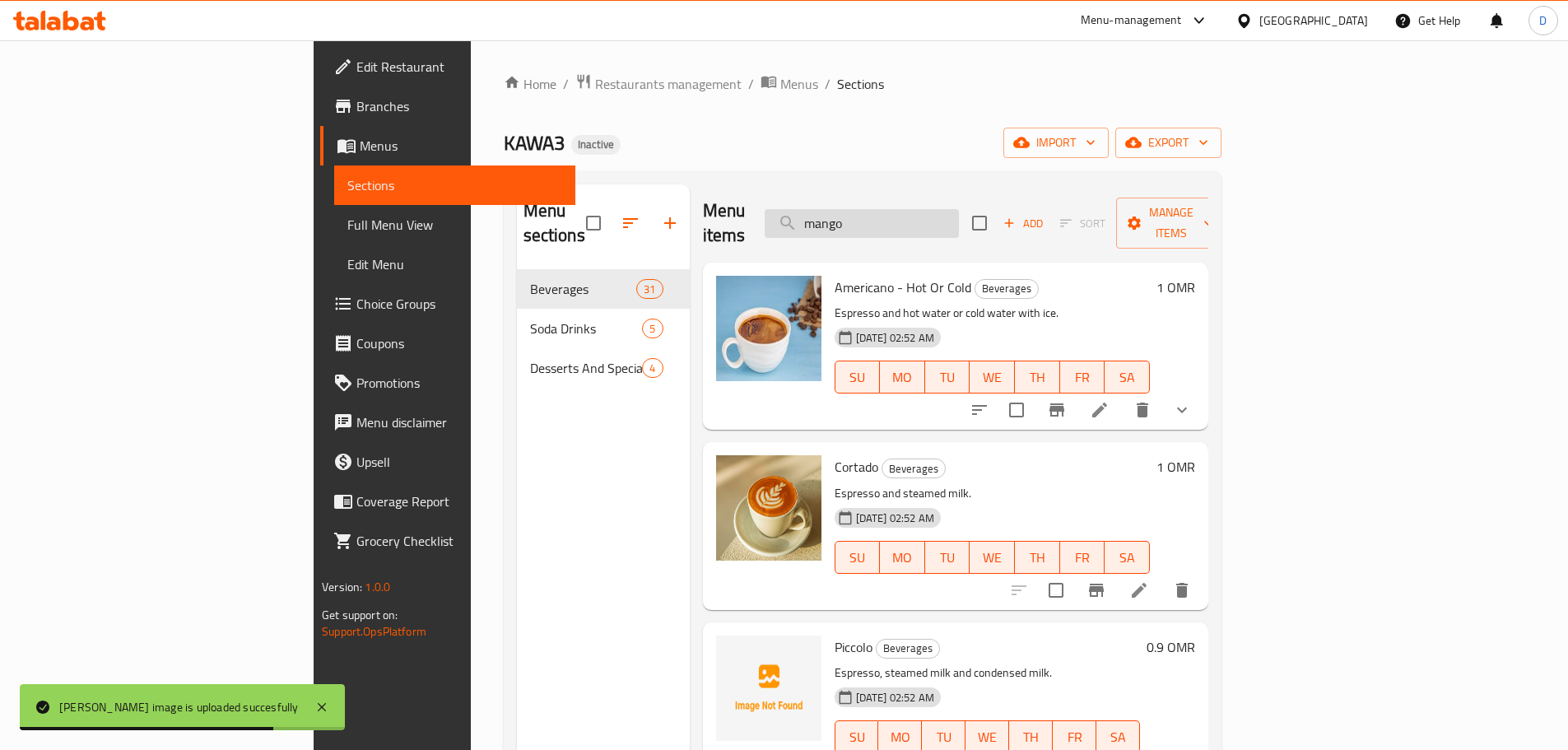
drag, startPoint x: 951, startPoint y: 211, endPoint x: 885, endPoint y: 219, distance: 66.5
click at [885, 219] on input "mango" at bounding box center [861, 223] width 194 height 29
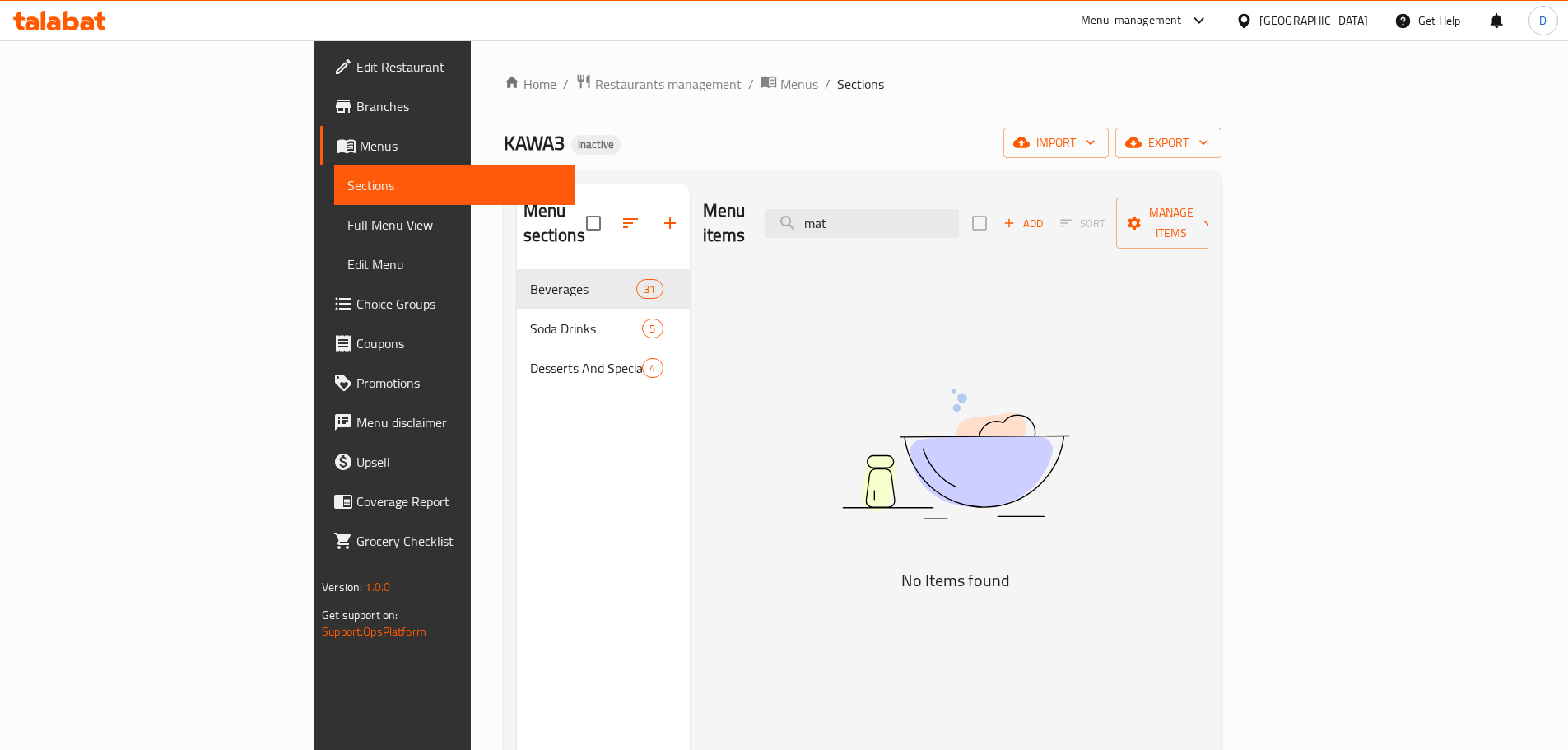
drag, startPoint x: 929, startPoint y: 223, endPoint x: 840, endPoint y: 235, distance: 89.8
click at [840, 235] on div "Menu items mat Add Sort Manage items" at bounding box center [956, 223] width 506 height 78
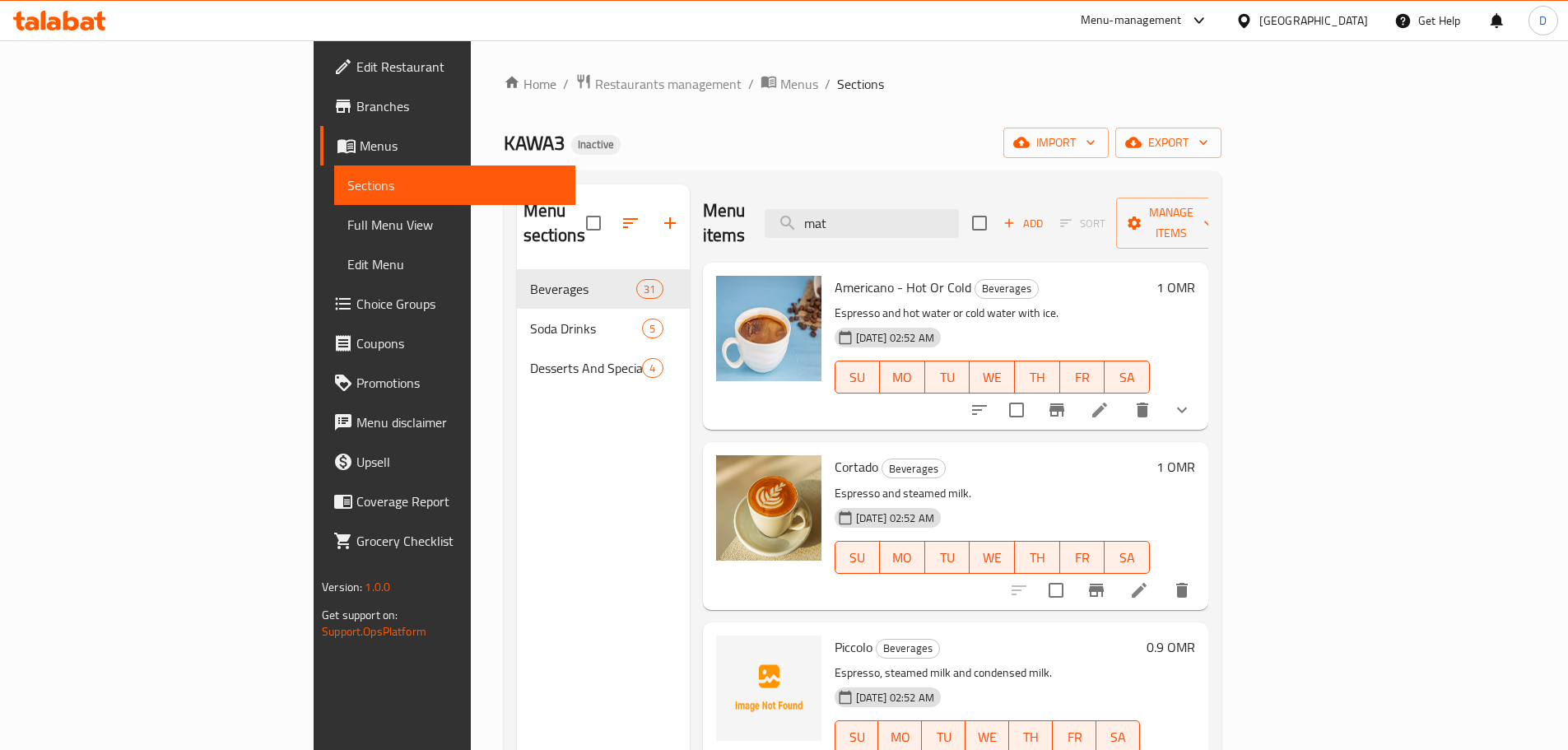
drag, startPoint x: 972, startPoint y: 211, endPoint x: 850, endPoint y: 220, distance: 122.3
click at [850, 220] on div "Menu items mat Add Sort Manage items" at bounding box center [956, 223] width 506 height 78
drag, startPoint x: 943, startPoint y: 218, endPoint x: 887, endPoint y: 224, distance: 56.3
click at [887, 224] on input "moj" at bounding box center [861, 223] width 194 height 29
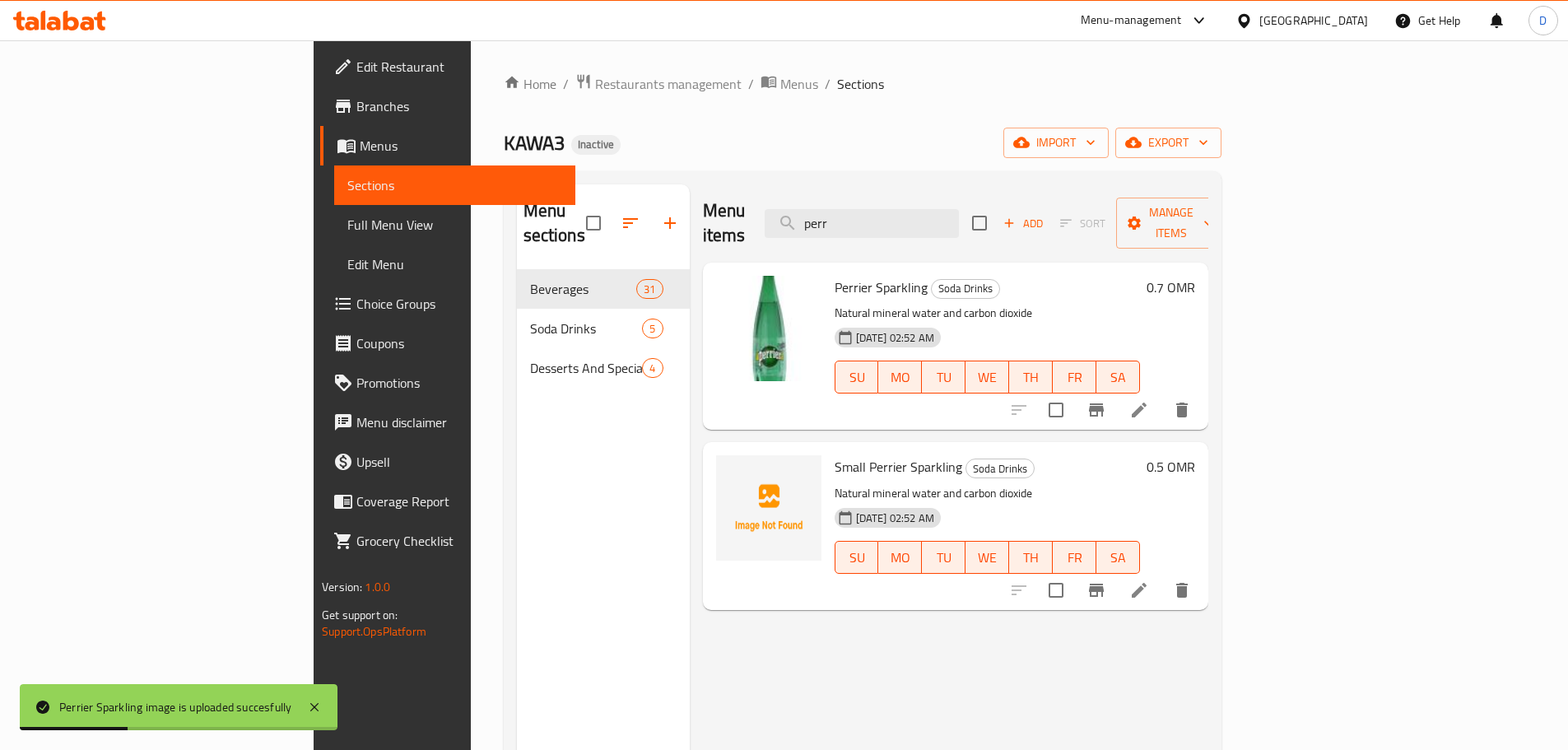
drag, startPoint x: 956, startPoint y: 207, endPoint x: 867, endPoint y: 207, distance: 89.0
click at [867, 207] on div "Menu items perr Add Sort Manage items" at bounding box center [956, 223] width 506 height 78
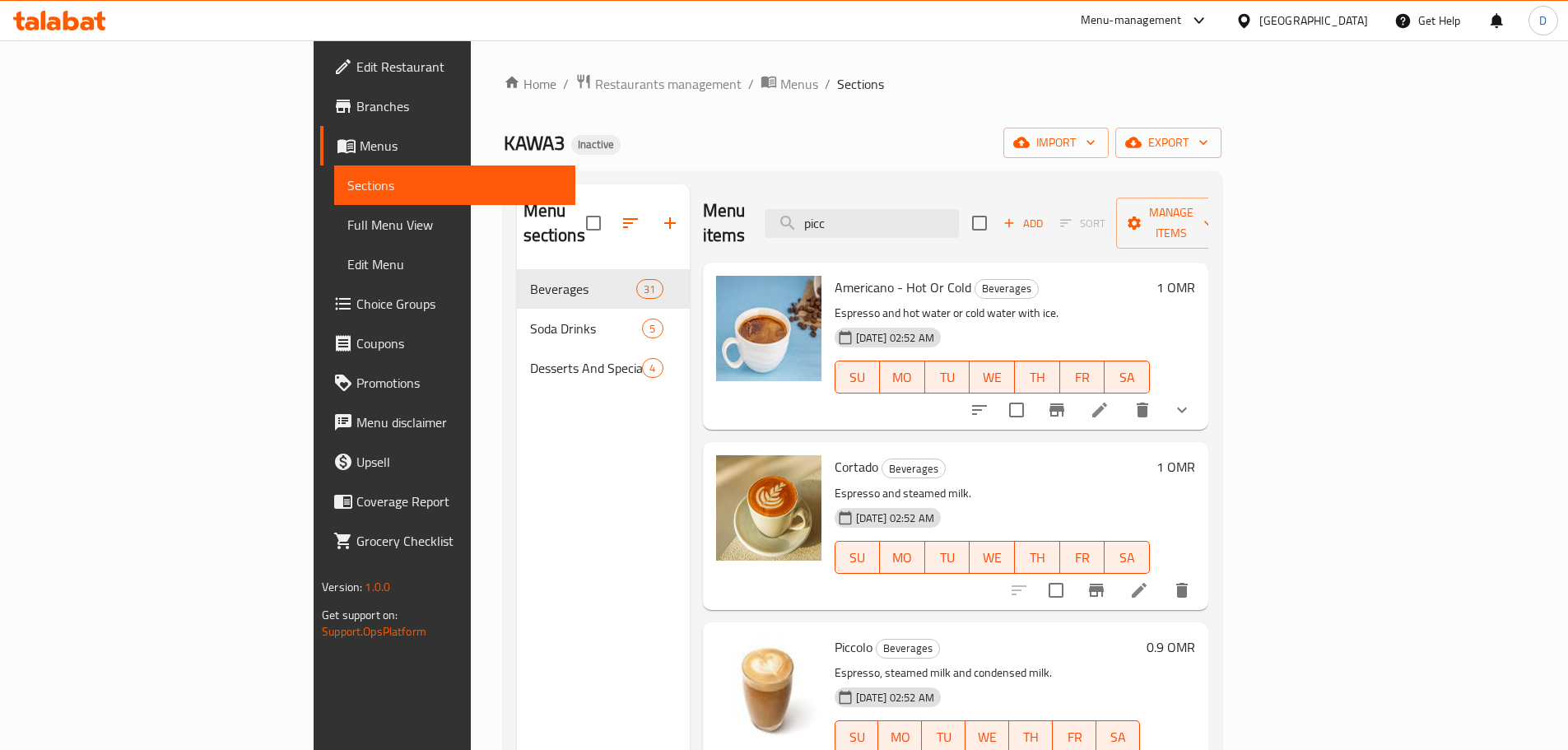
drag, startPoint x: 971, startPoint y: 207, endPoint x: 839, endPoint y: 215, distance: 132.2
click at [839, 215] on div "Menu items picc Add Sort Manage items" at bounding box center [956, 223] width 506 height 78
drag, startPoint x: 943, startPoint y: 208, endPoint x: 842, endPoint y: 230, distance: 103.4
click at [842, 230] on div "Menu items pis Add Sort Manage items" at bounding box center [956, 223] width 506 height 78
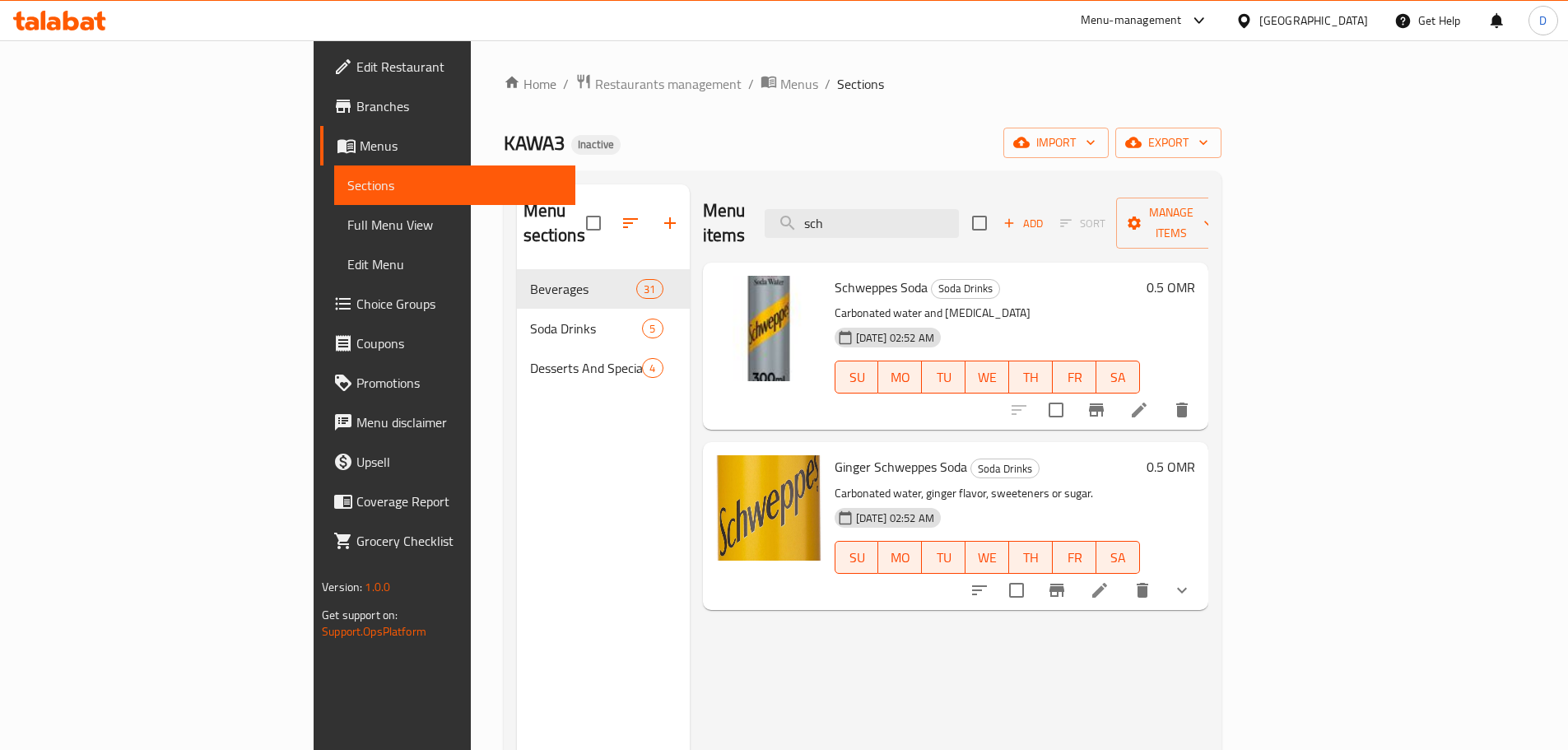
drag, startPoint x: 958, startPoint y: 217, endPoint x: 873, endPoint y: 225, distance: 85.4
click at [873, 225] on div "Menu items sch Add Sort Manage items" at bounding box center [956, 223] width 506 height 78
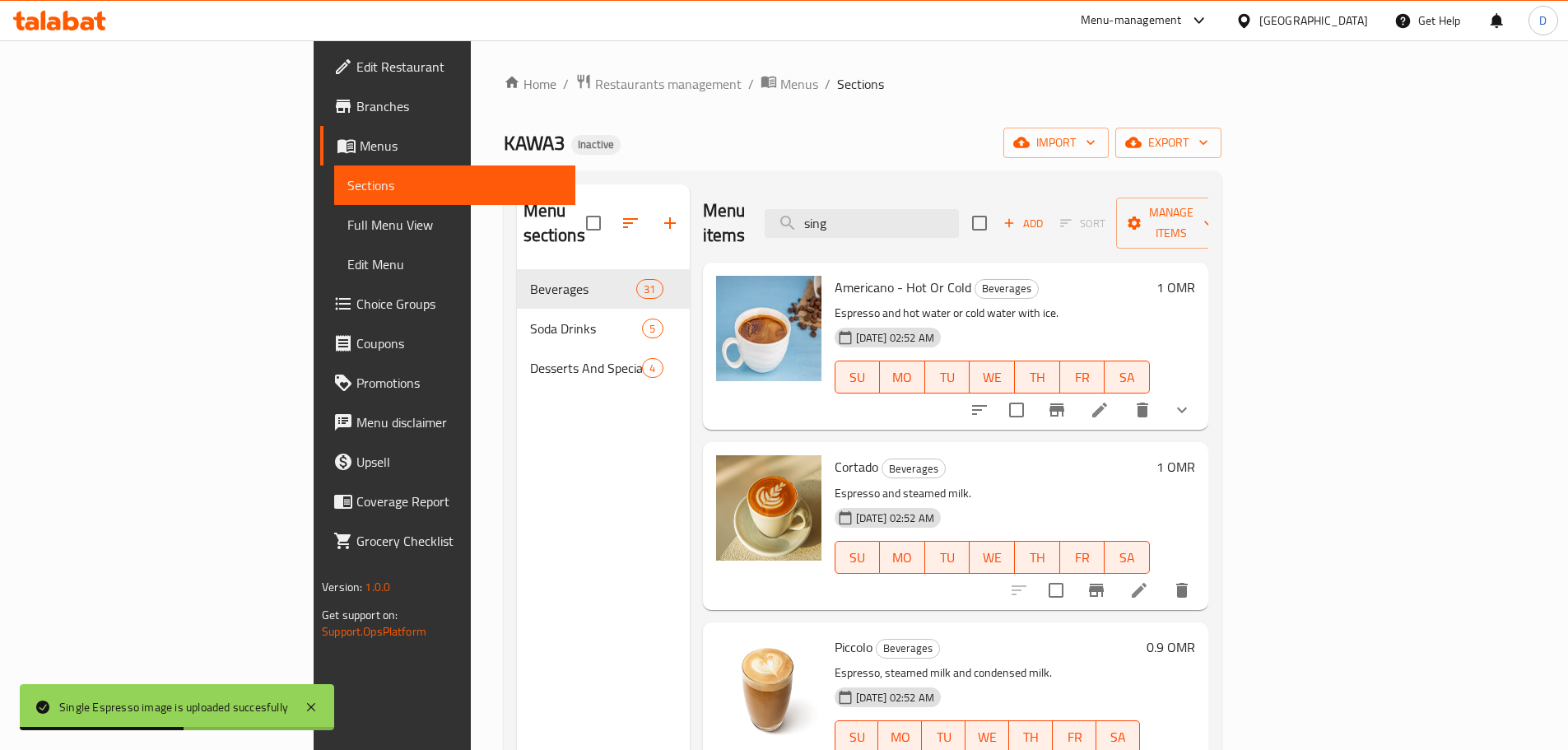
drag, startPoint x: 962, startPoint y: 218, endPoint x: 870, endPoint y: 230, distance: 92.8
click at [870, 230] on div "Menu items sing Add Sort Manage items" at bounding box center [956, 223] width 506 height 78
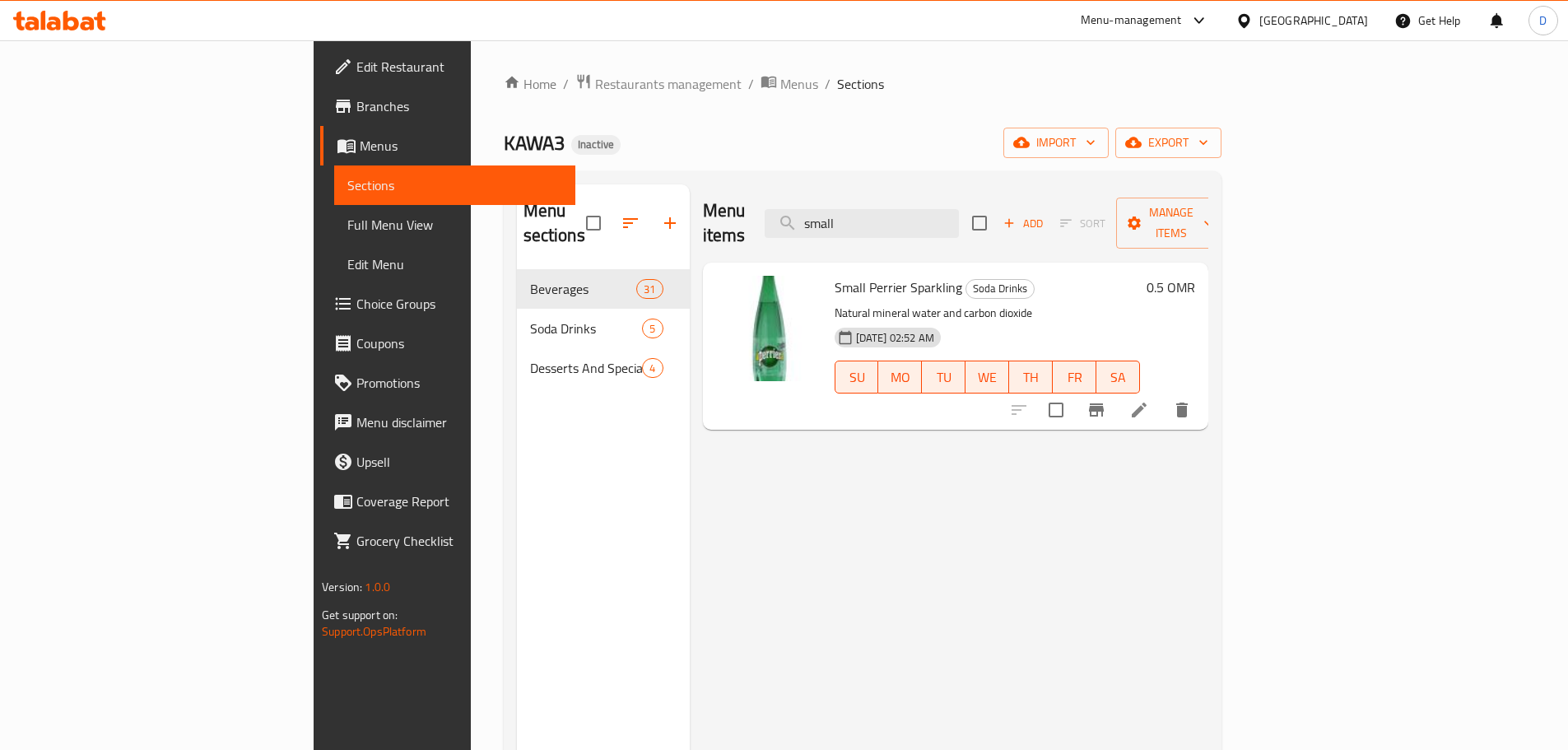
drag, startPoint x: 989, startPoint y: 219, endPoint x: 755, endPoint y: 174, distance: 238.3
click at [755, 174] on div "Menu sections Beverages 31 Soda Drinks 5 Desserts And Specials 4 Menu items sma…" at bounding box center [862, 559] width 718 height 776
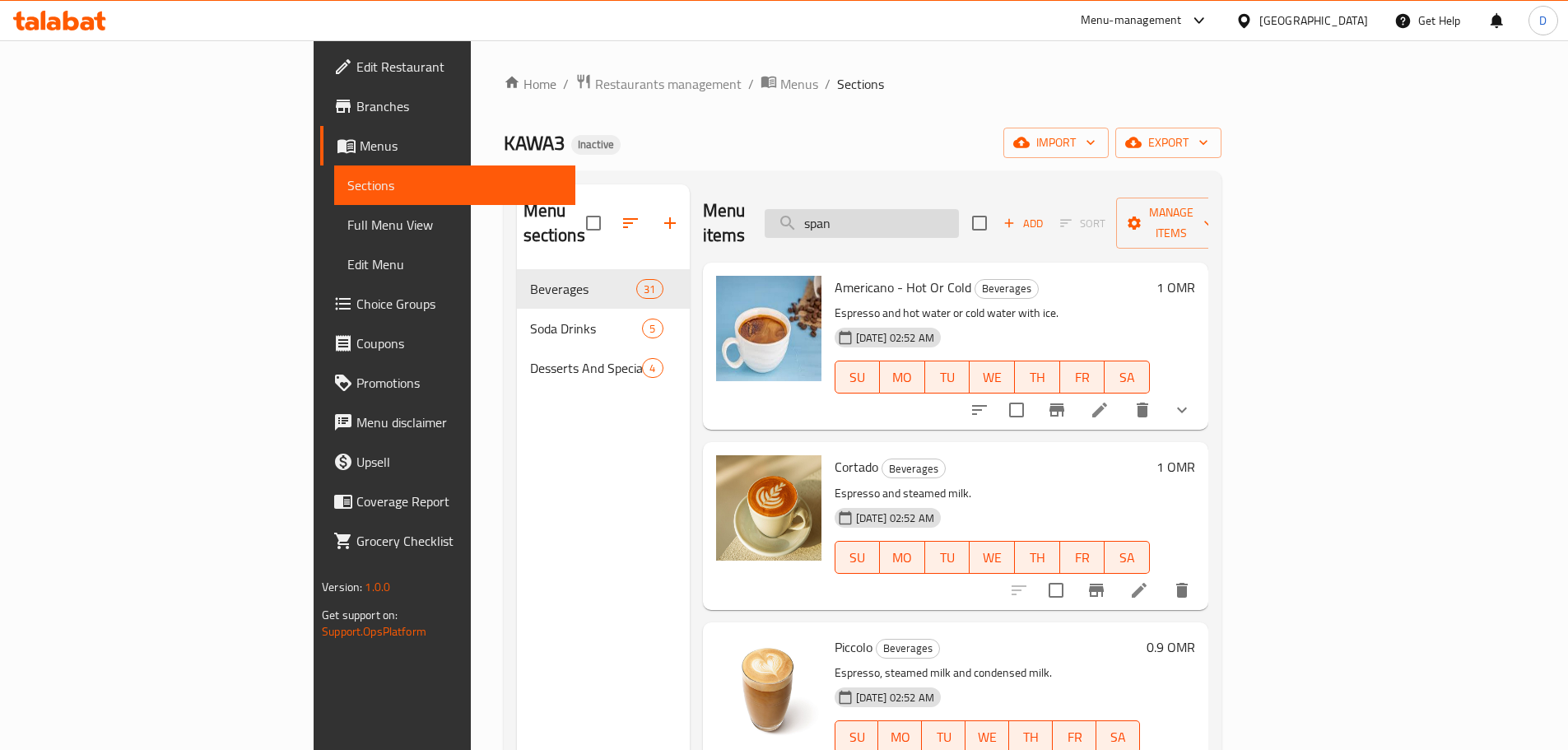
click at [959, 215] on input "span" at bounding box center [861, 223] width 194 height 29
drag, startPoint x: 966, startPoint y: 218, endPoint x: 859, endPoint y: 228, distance: 107.5
click at [859, 228] on div "Menu items spani Add Sort Manage items" at bounding box center [956, 223] width 506 height 78
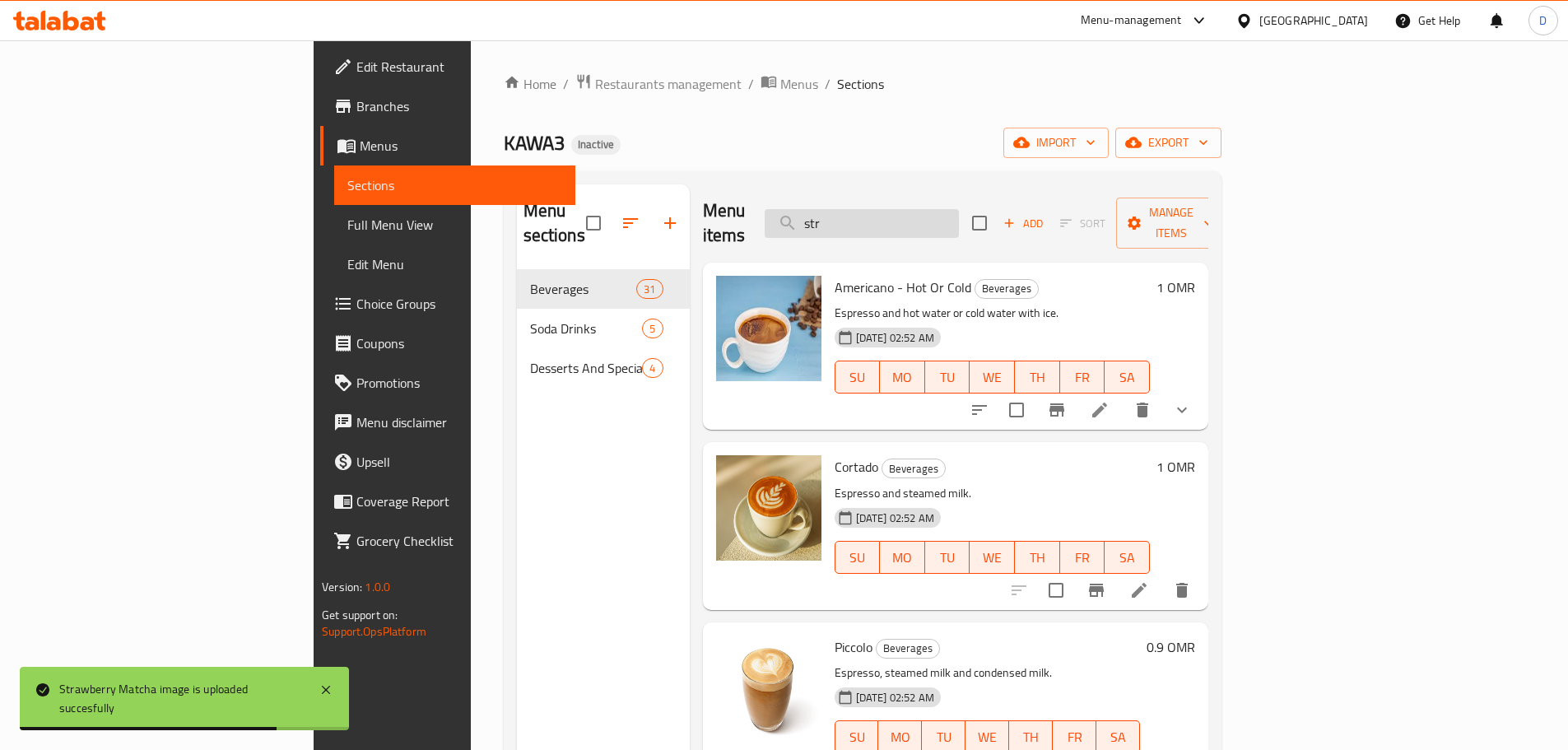
click at [959, 218] on input "str" at bounding box center [861, 223] width 194 height 29
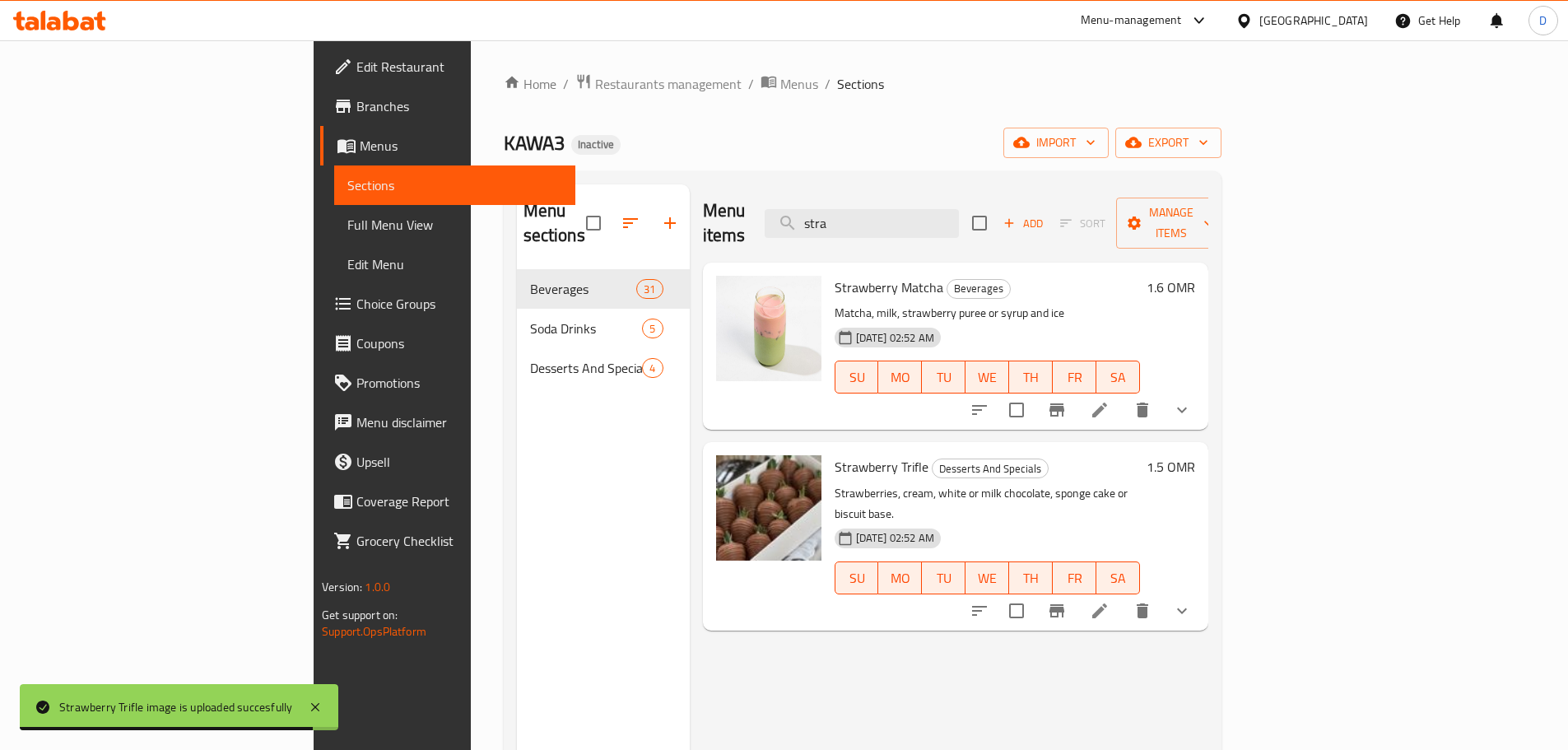
drag, startPoint x: 947, startPoint y: 205, endPoint x: 873, endPoint y: 193, distance: 75.0
click at [873, 193] on div "Menu items stra Add Sort Manage items" at bounding box center [956, 223] width 506 height 78
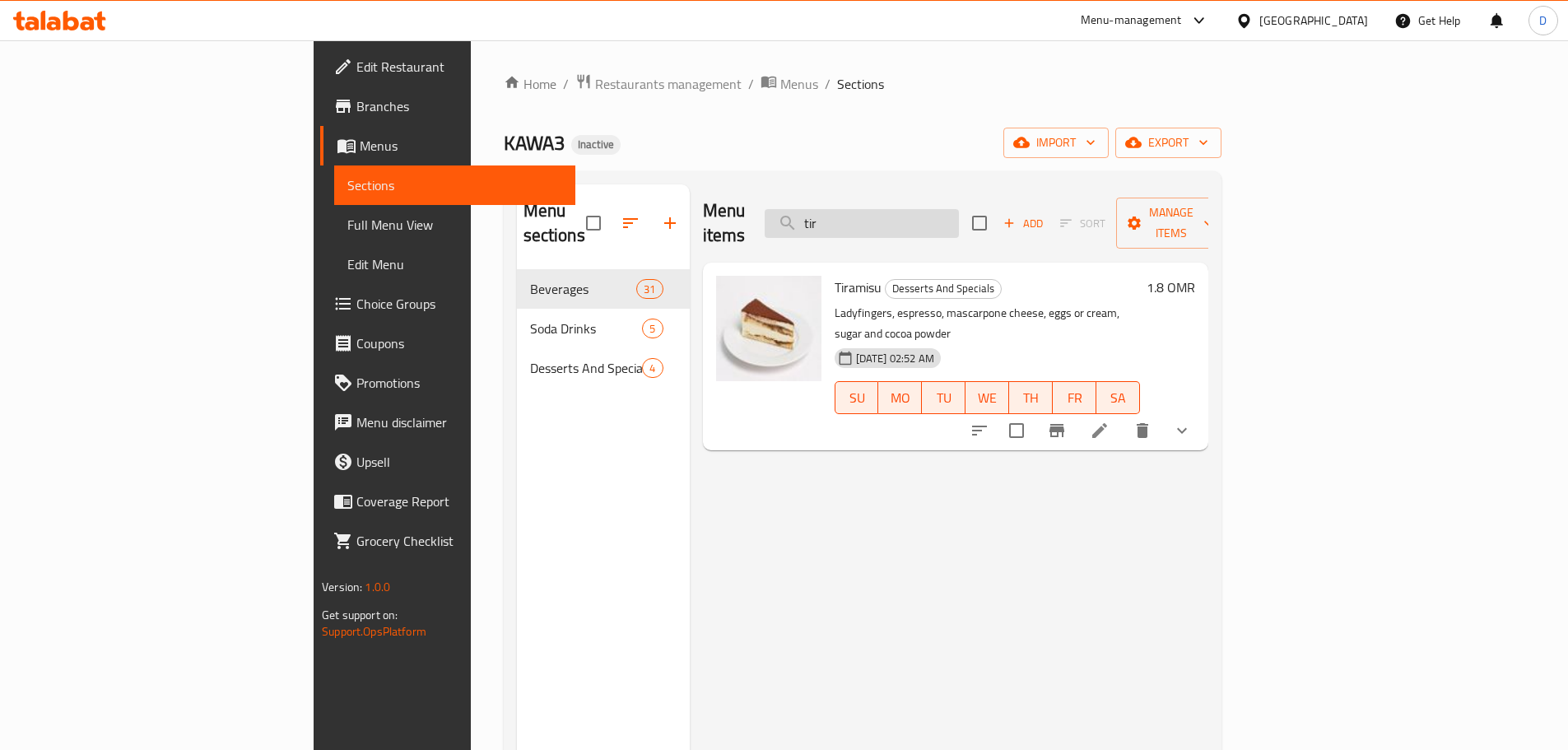
drag, startPoint x: 935, startPoint y: 214, endPoint x: 880, endPoint y: 211, distance: 55.1
click at [880, 211] on input "tir" at bounding box center [861, 223] width 194 height 29
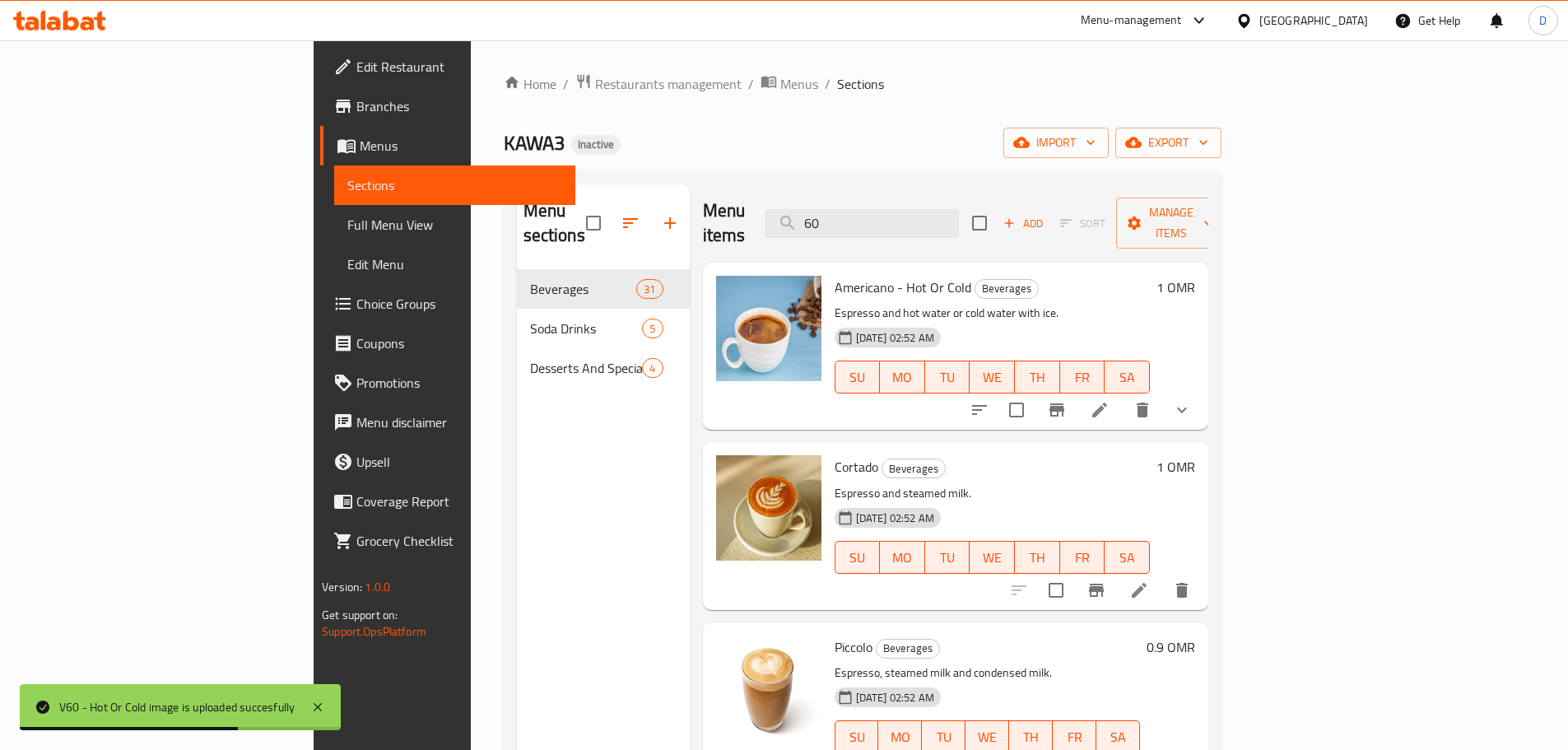
drag, startPoint x: 960, startPoint y: 207, endPoint x: 873, endPoint y: 210, distance: 87.1
click at [873, 210] on div "Menu items 60 Add Sort Manage items" at bounding box center [956, 223] width 506 height 78
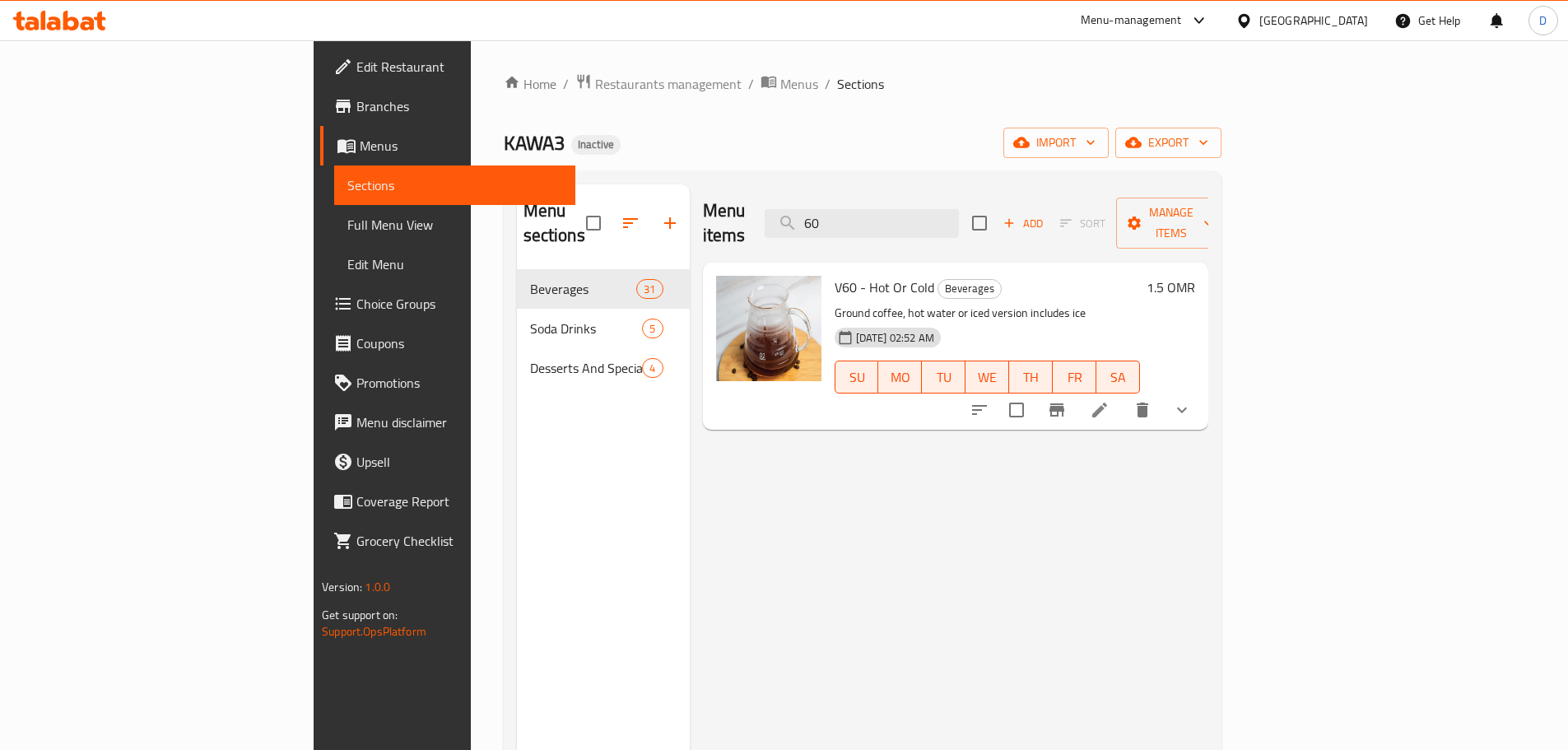
drag, startPoint x: 966, startPoint y: 212, endPoint x: 861, endPoint y: 219, distance: 105.2
click at [861, 219] on div "Menu items 60 Add Sort Manage items" at bounding box center [956, 223] width 506 height 78
type input "white m"
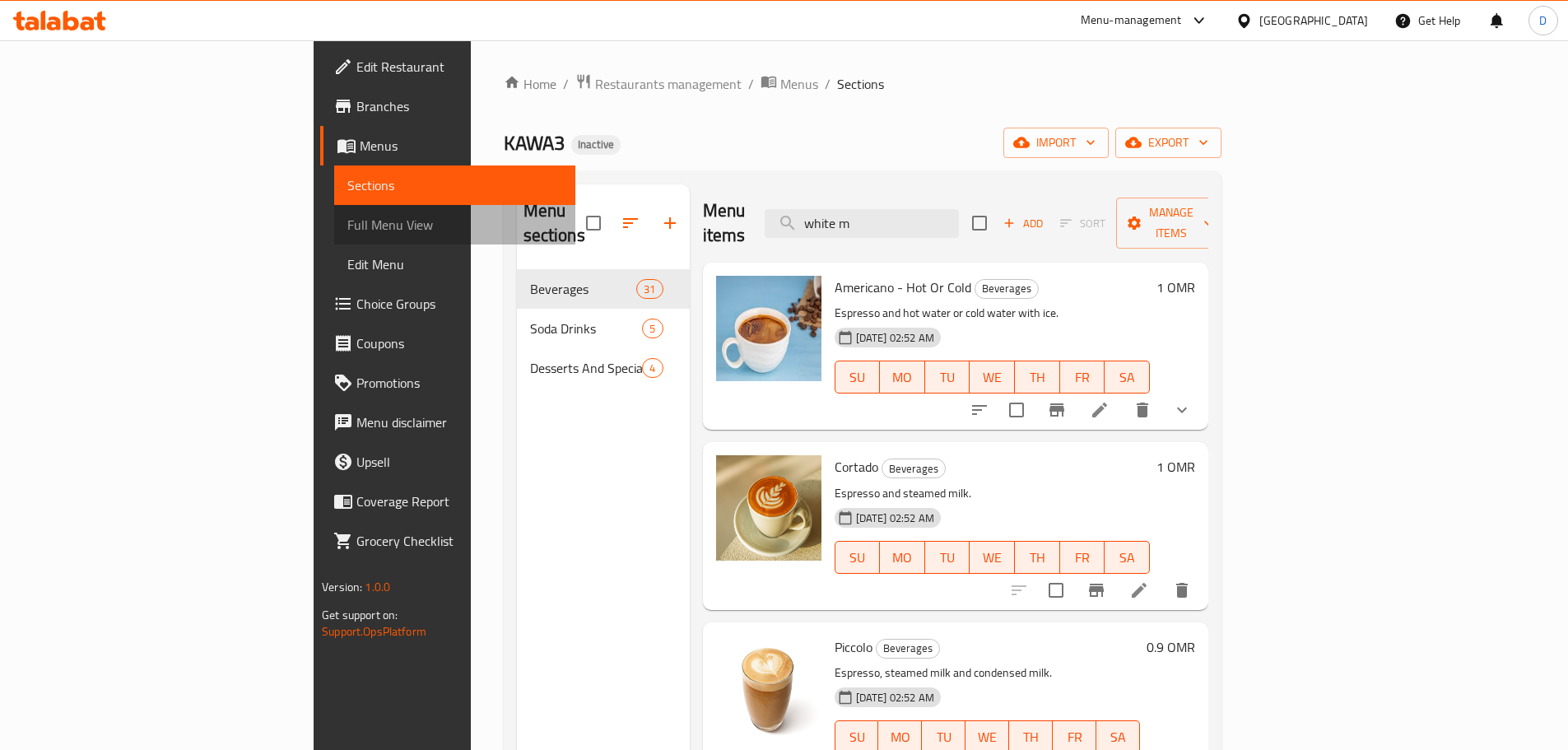
click at [347, 227] on span "Full Menu View" at bounding box center [455, 224] width 215 height 20
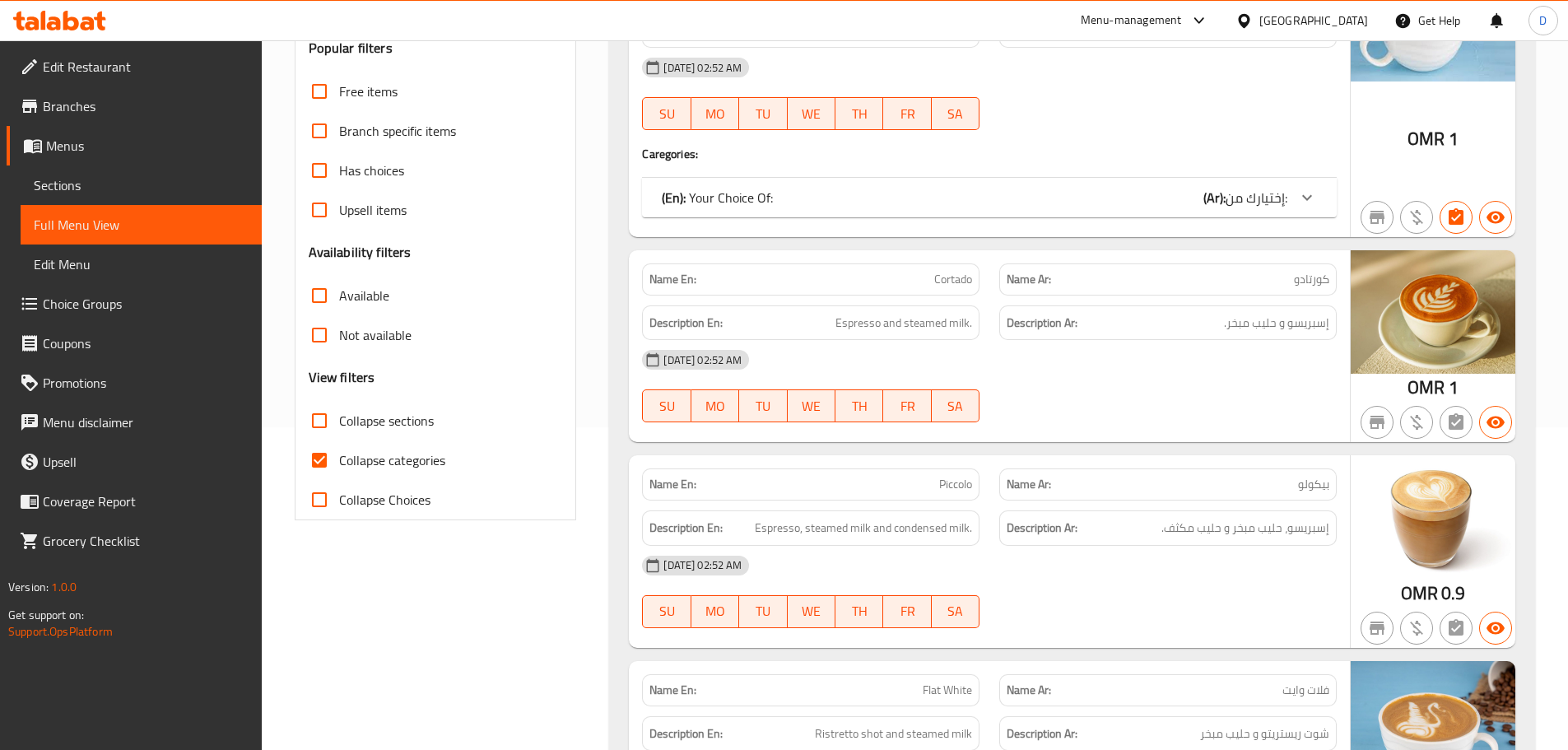
scroll to position [329, 0]
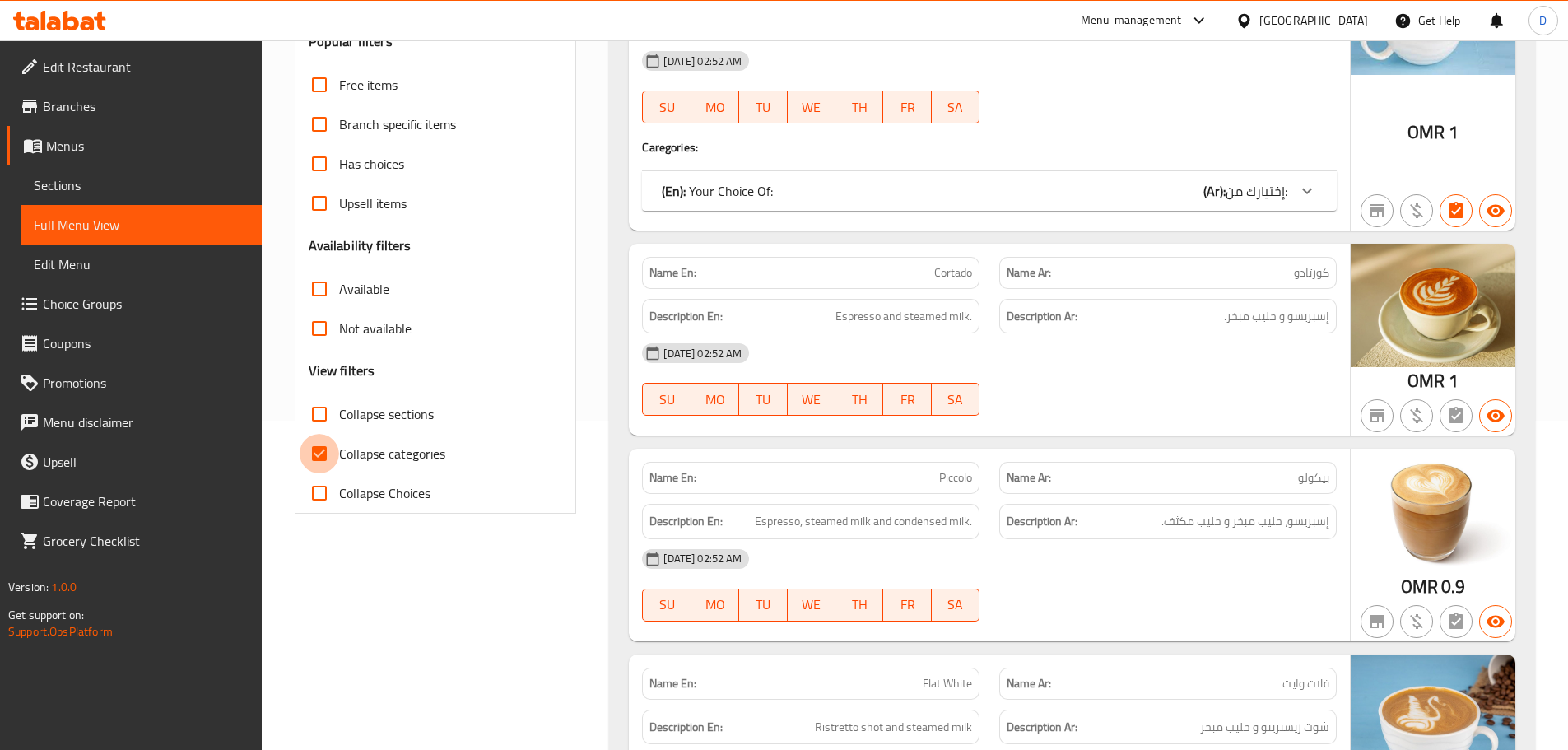
click at [321, 456] on input "Collapse categories" at bounding box center [319, 453] width 40 height 40
checkbox input "false"
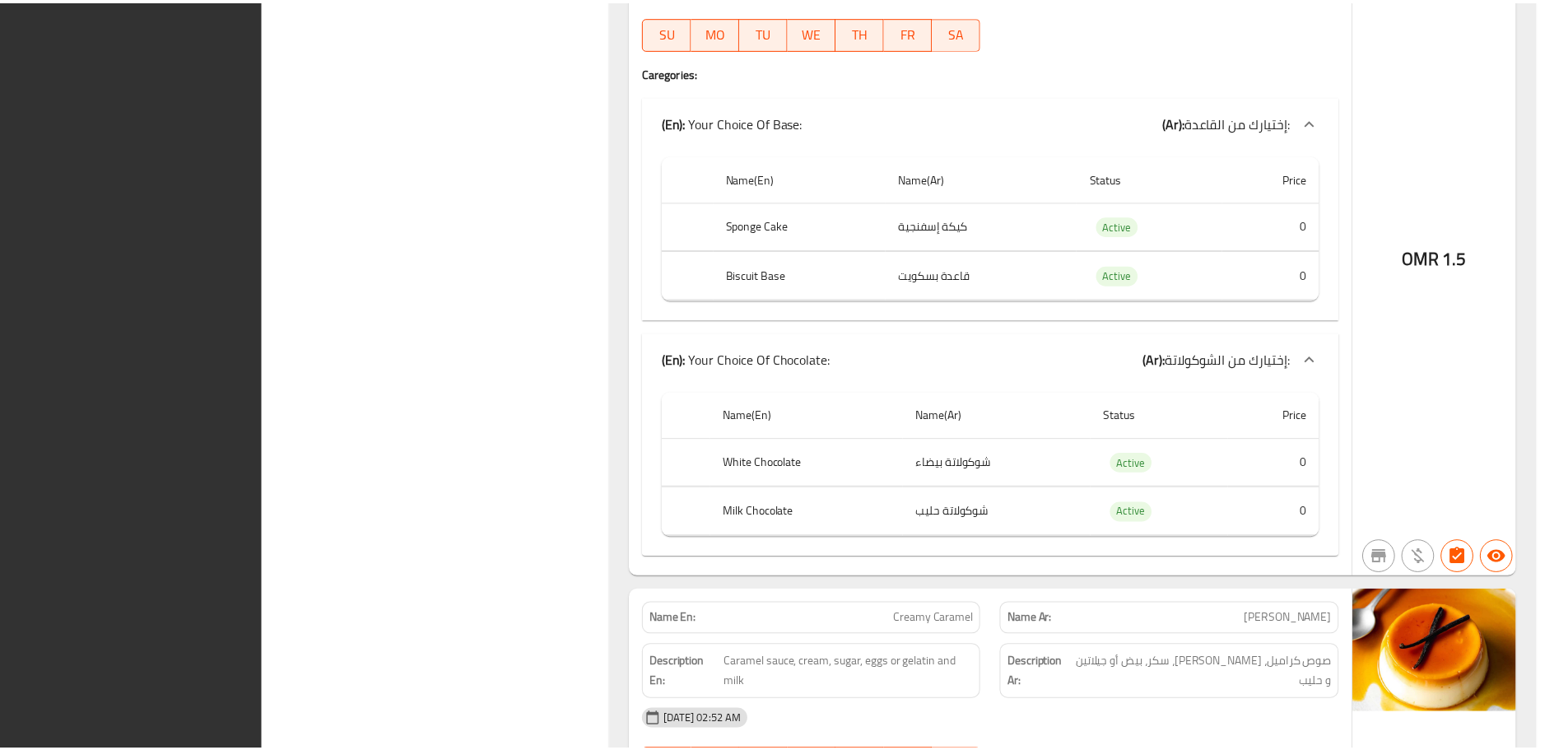
scroll to position [14994, 0]
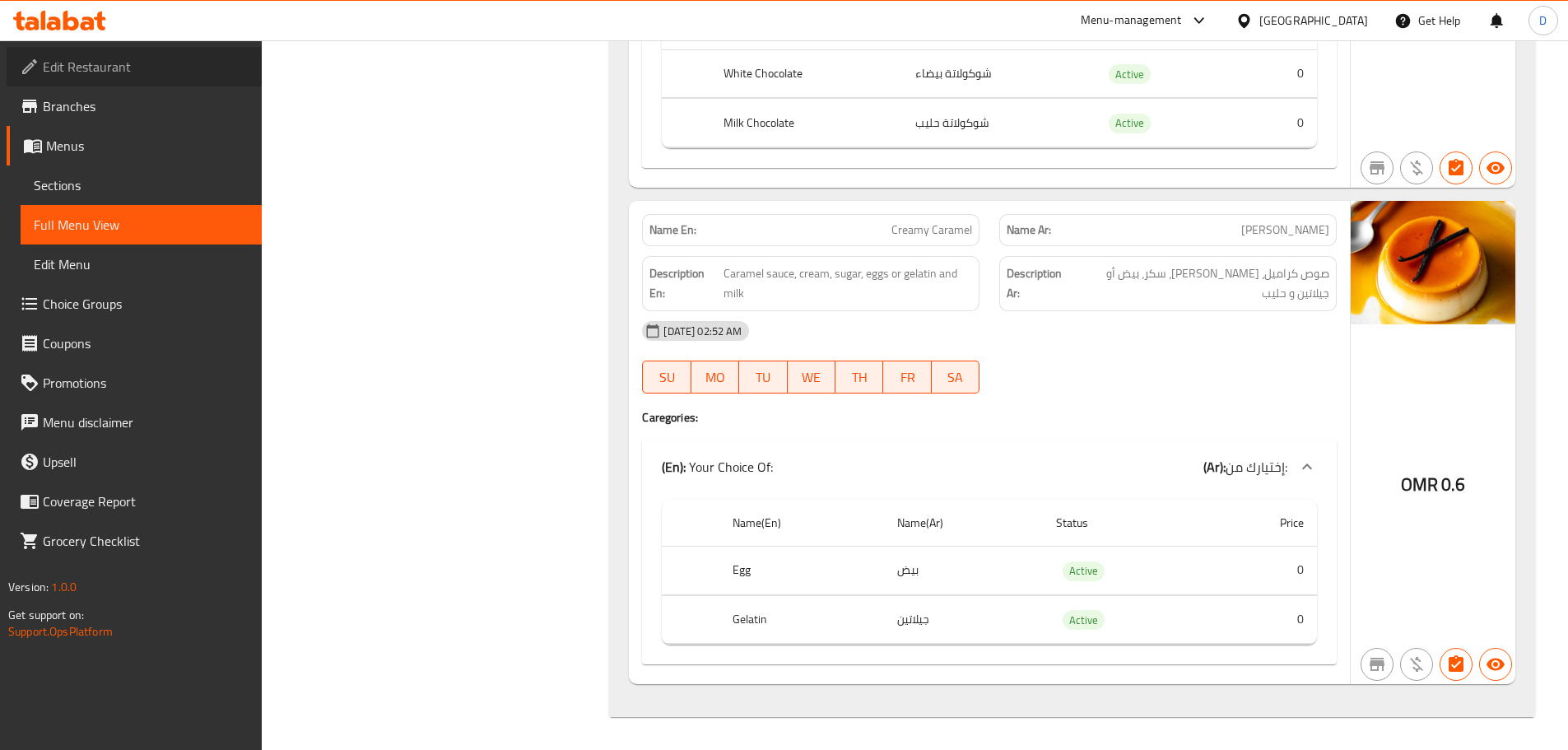
click at [117, 75] on span "Edit Restaurant" at bounding box center [145, 67] width 205 height 20
